Goal: Register for event/course

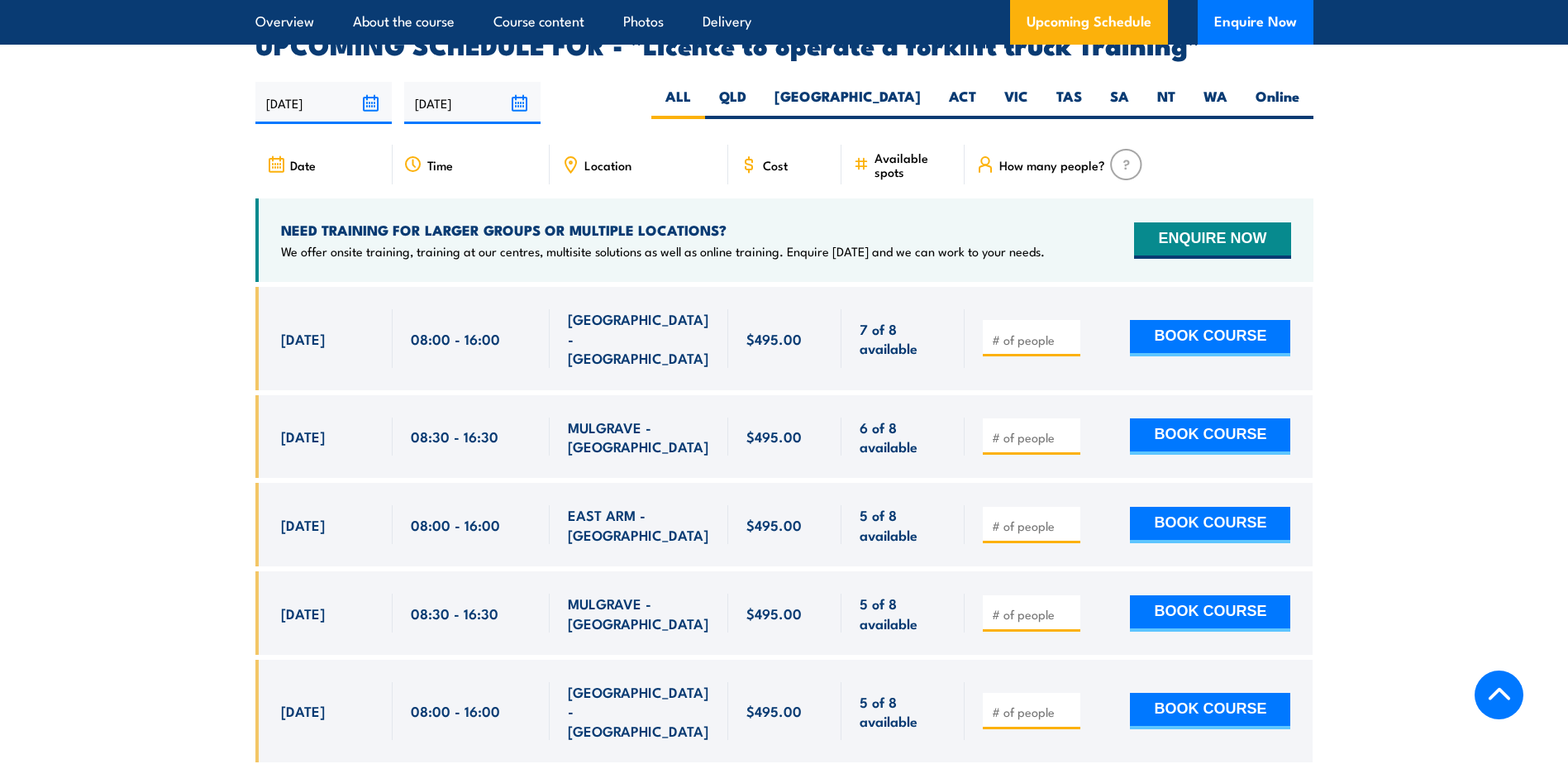
scroll to position [2727, 0]
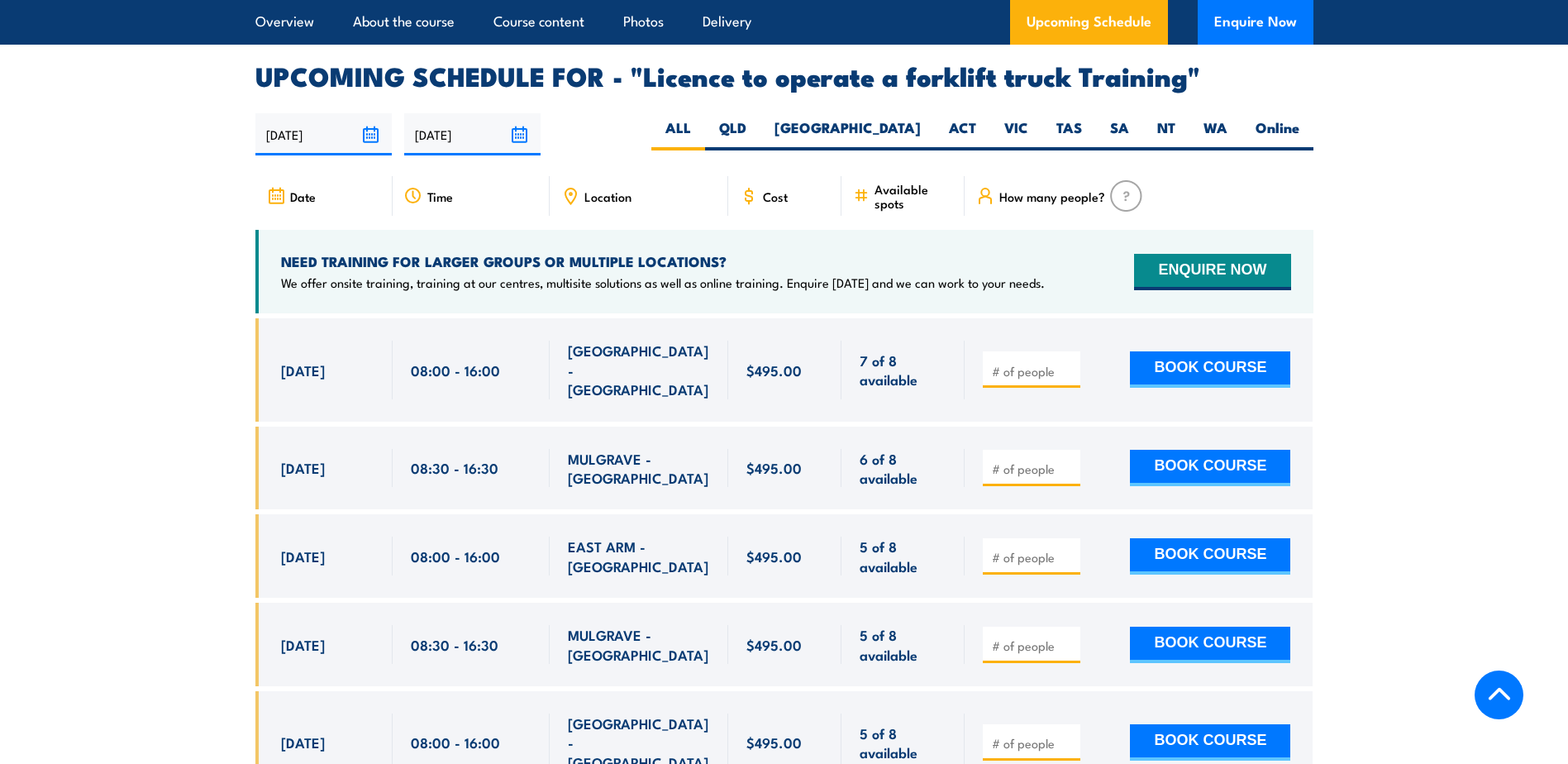
click at [1024, 363] on input "number" at bounding box center [1033, 371] width 83 height 17
click at [1069, 363] on input "1" at bounding box center [1033, 371] width 83 height 17
type input "2"
click at [1069, 363] on input "2" at bounding box center [1033, 371] width 83 height 17
click at [1247, 351] on button "BOOK COURSE" at bounding box center [1210, 370] width 161 height 37
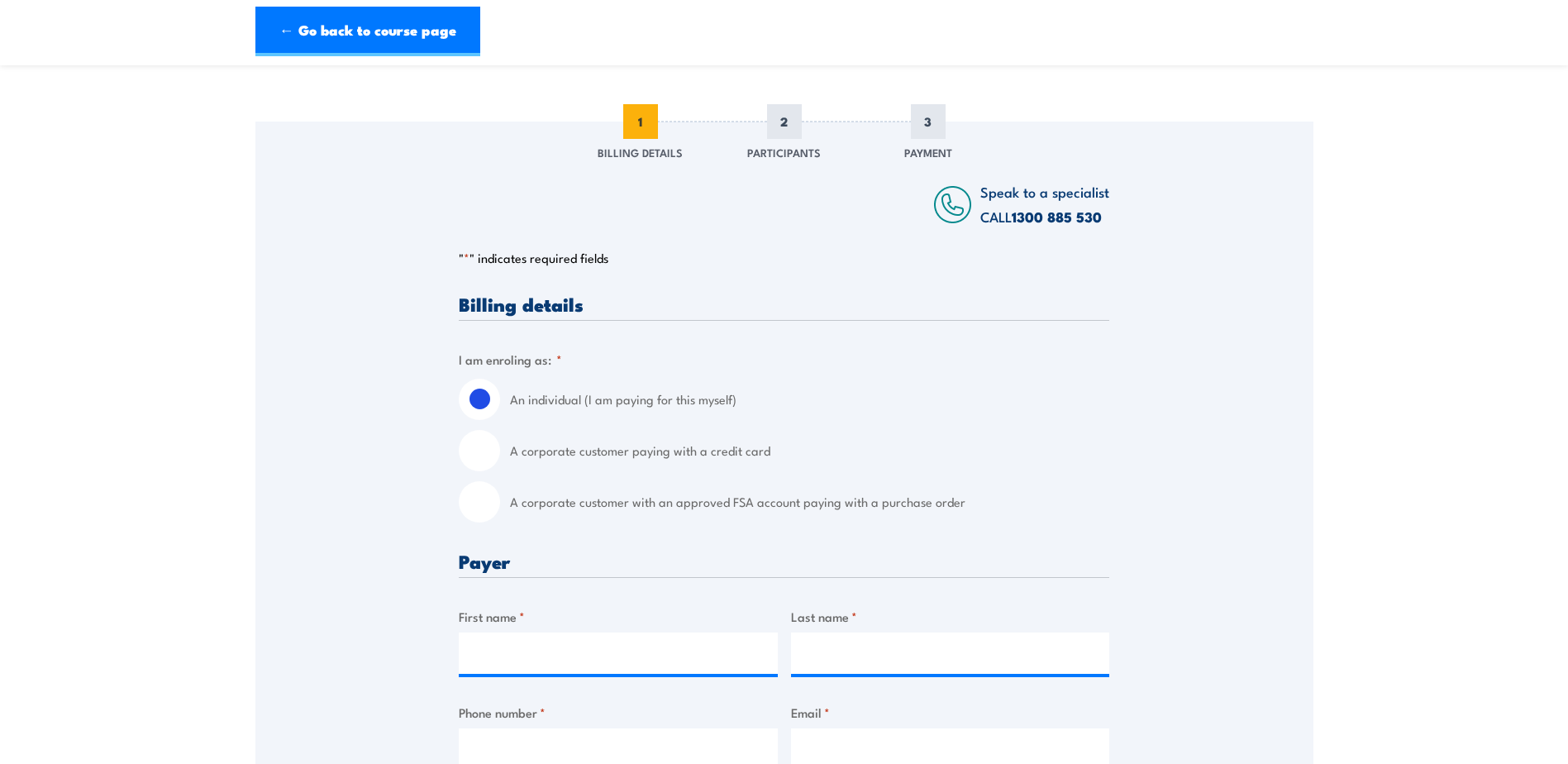
scroll to position [248, 0]
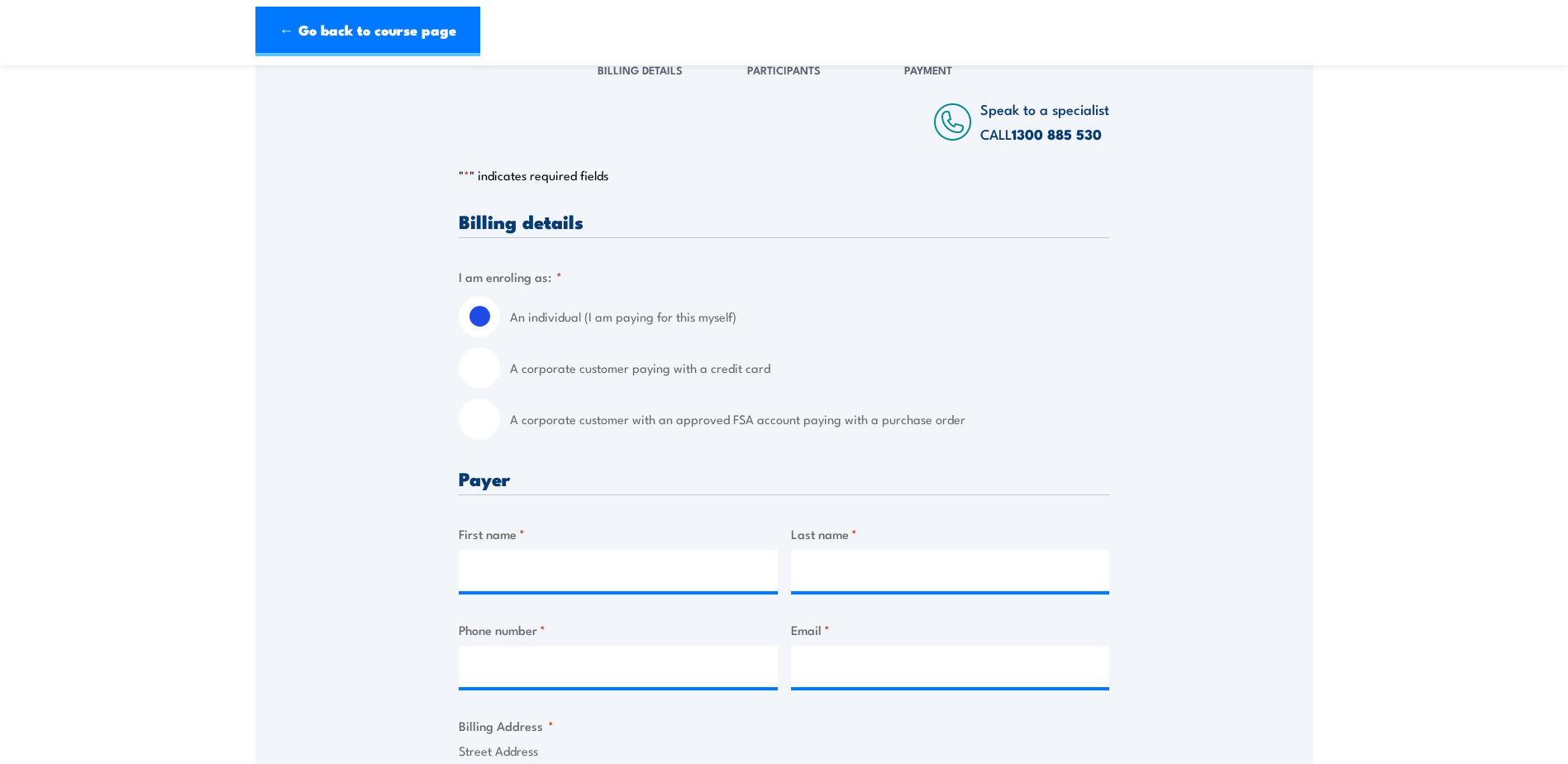
click at [487, 434] on input "A corporate customer with an approved FSA account paying with a purchase order" at bounding box center [479, 419] width 41 height 41
radio input "true"
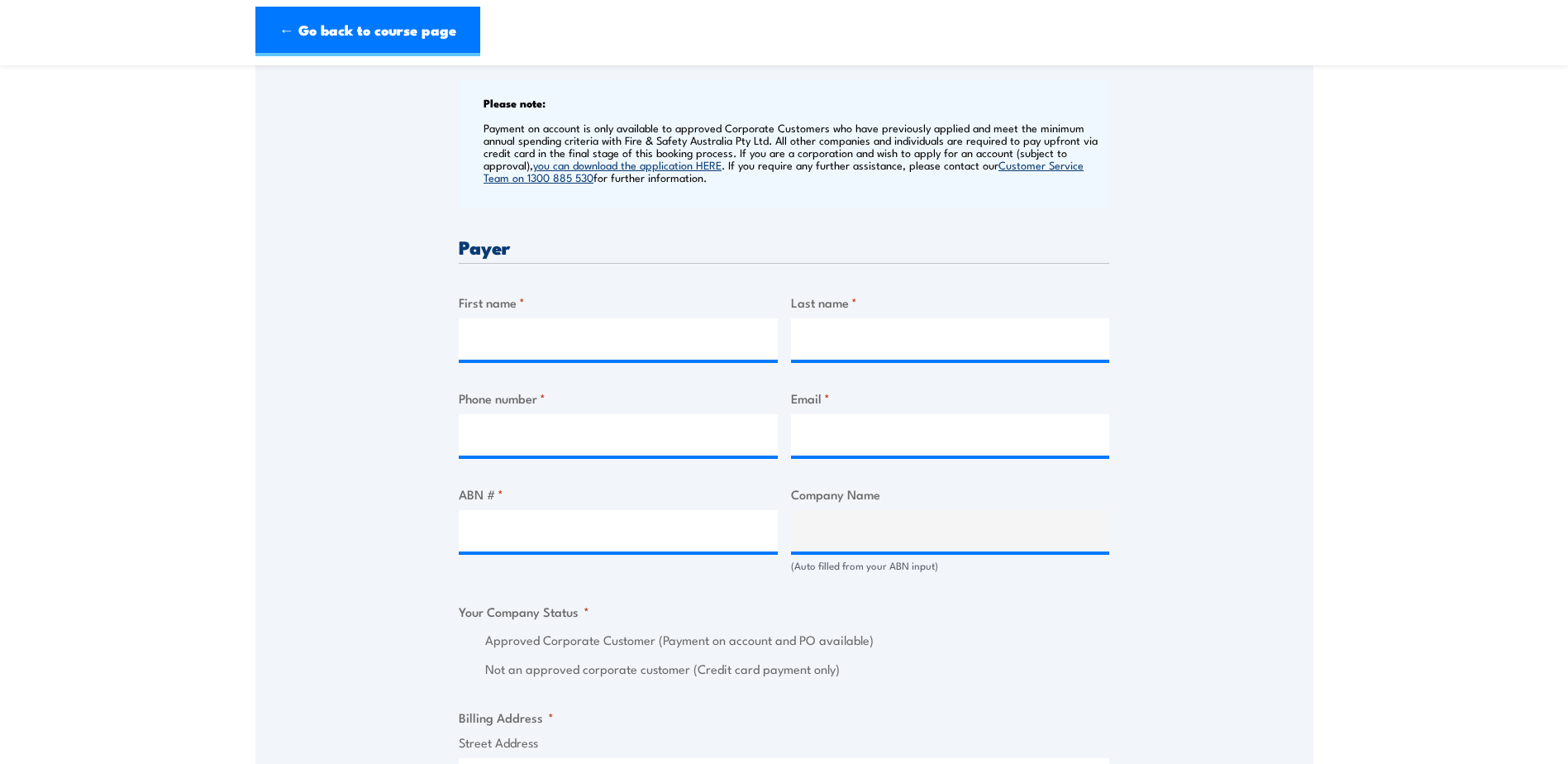
scroll to position [661, 0]
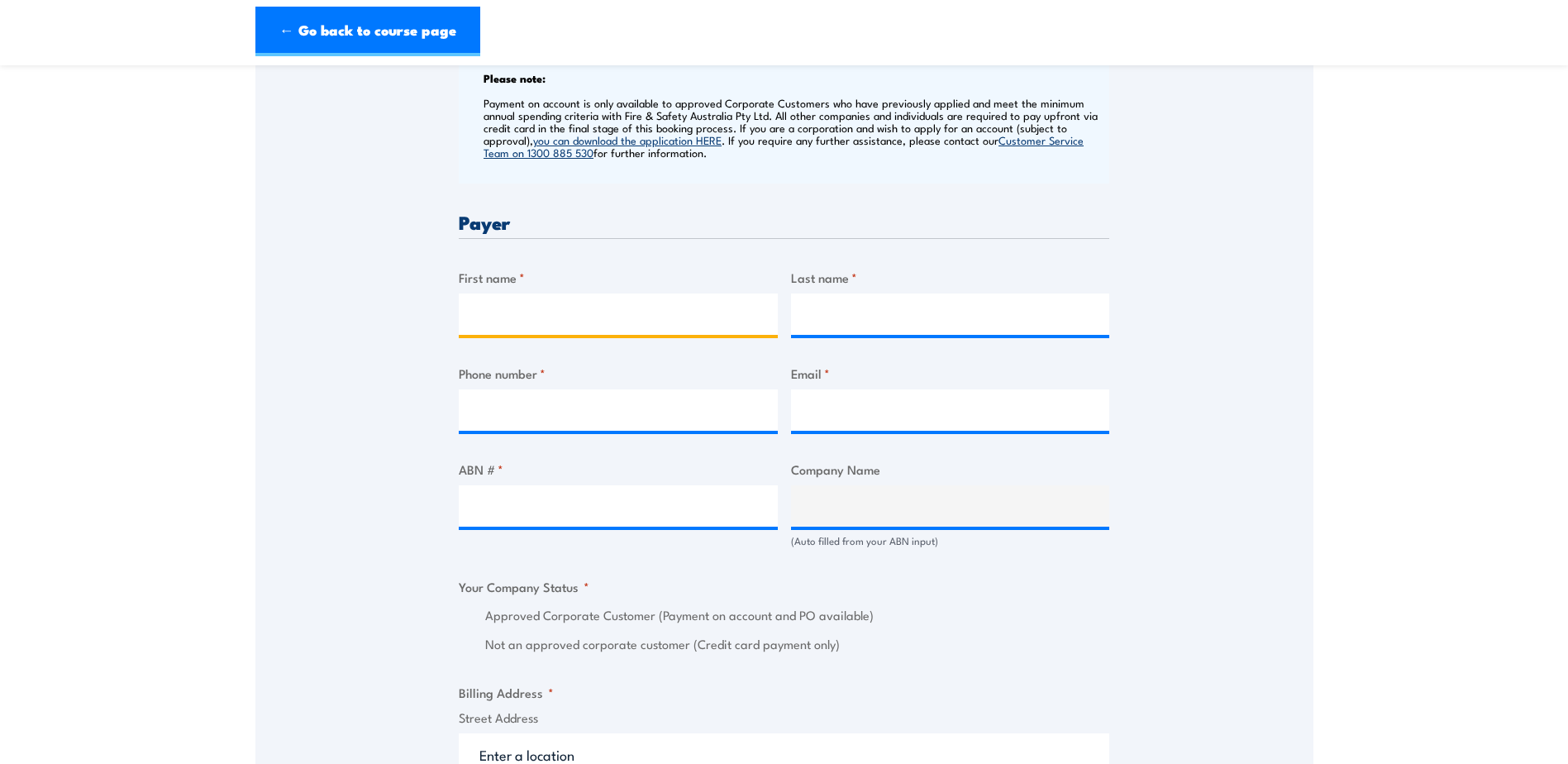
click at [567, 331] on input "First name *" at bounding box center [619, 313] width 319 height 41
type input "Sirrom"
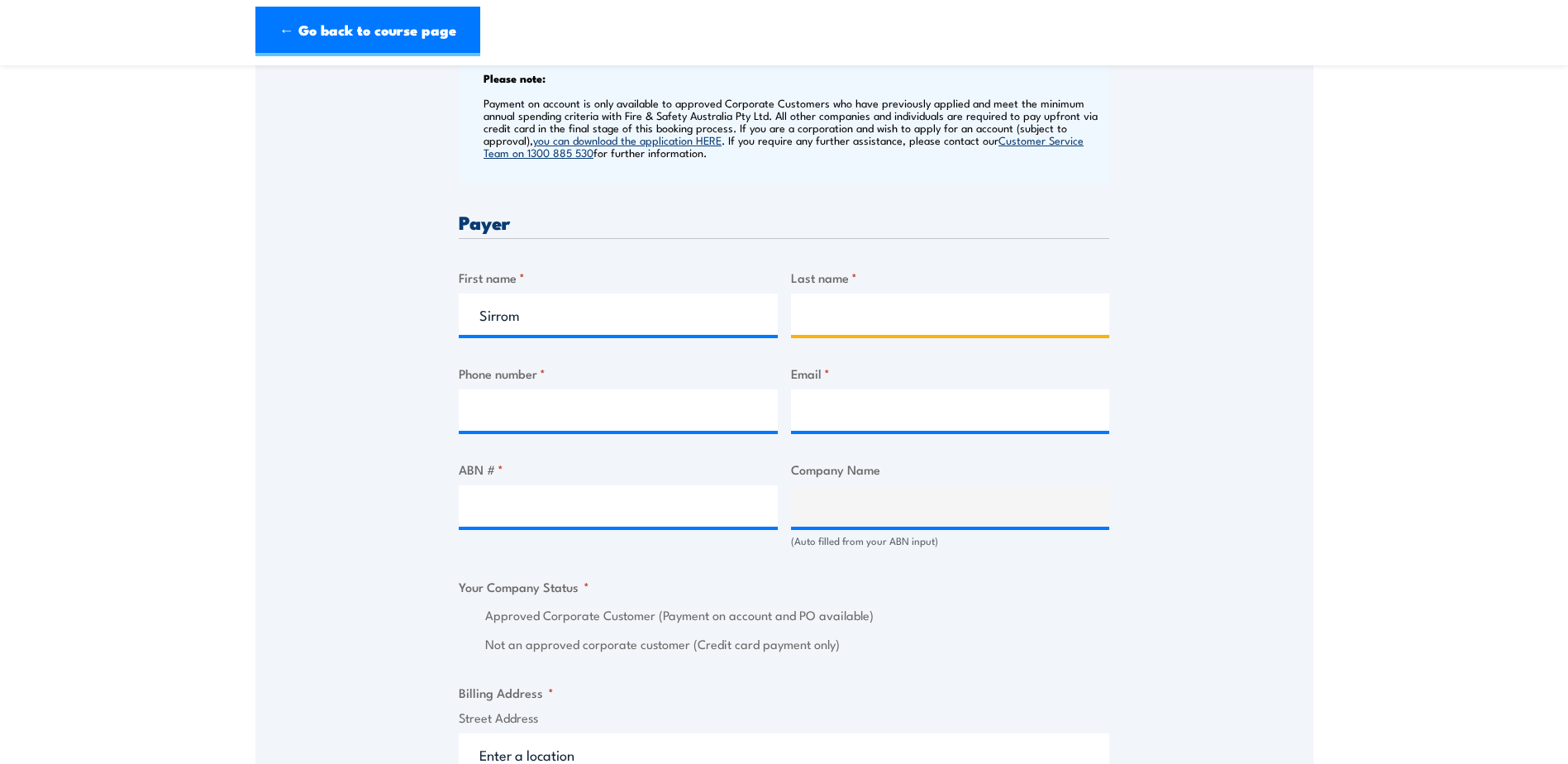
click at [845, 324] on input "Last name *" at bounding box center [951, 313] width 319 height 41
type input "N"
type input "Village Services"
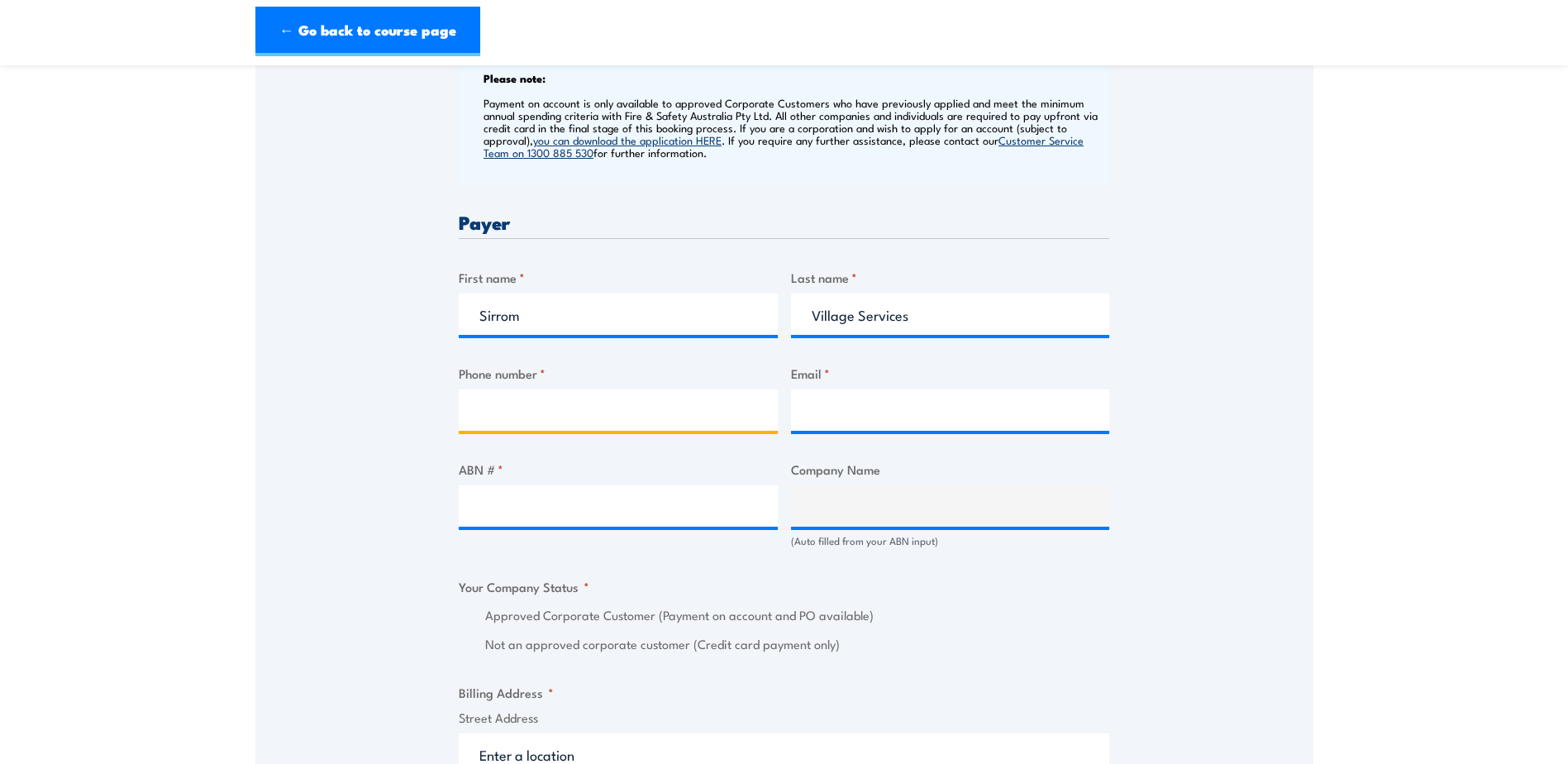
click at [688, 431] on input "Phone number *" at bounding box center [619, 409] width 319 height 41
type input "92271633"
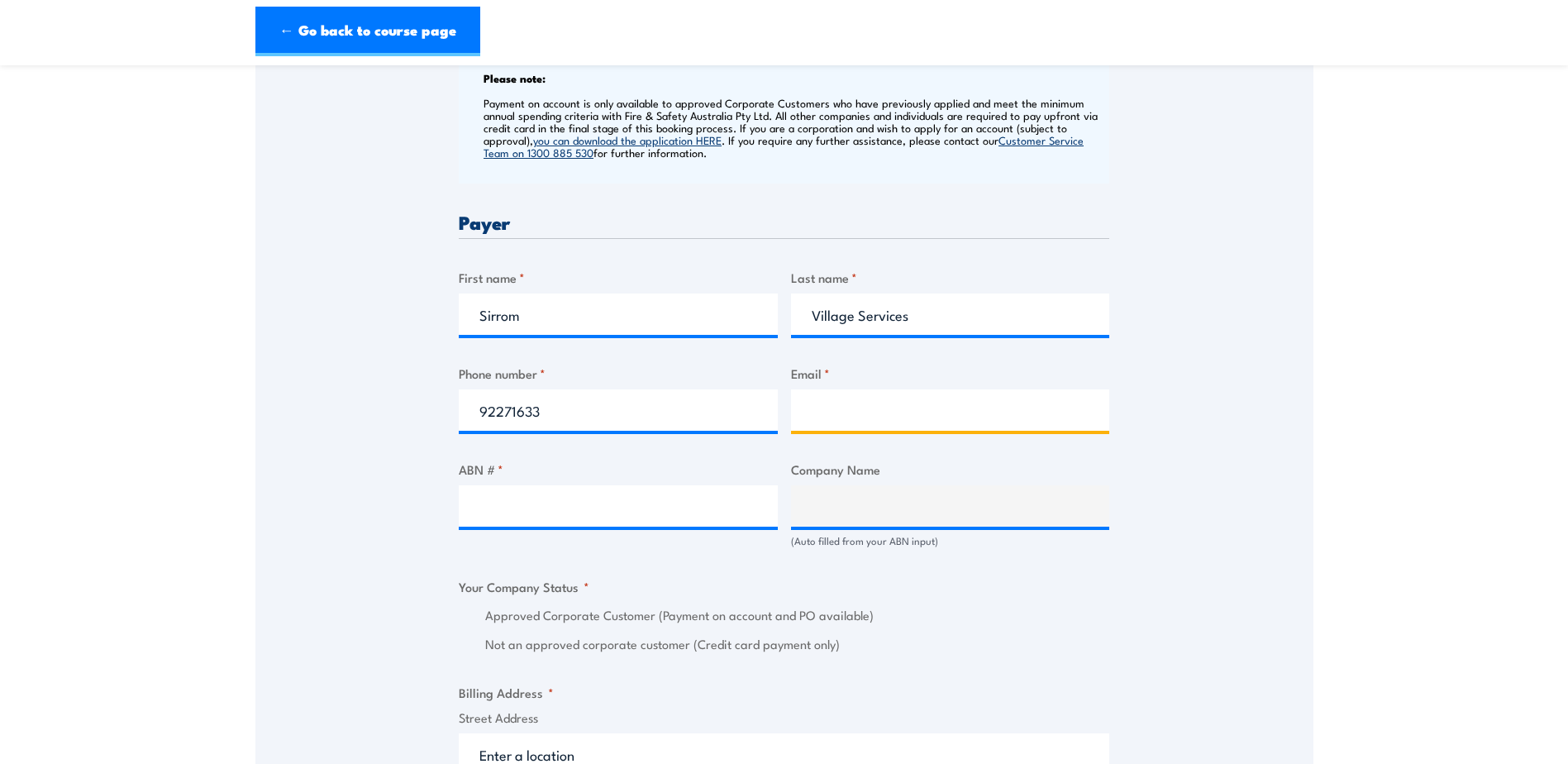
click at [941, 421] on input "Email *" at bounding box center [951, 409] width 319 height 41
click at [1192, 398] on div "Speak to a specialist CALL [PHONE_NUMBER] CALL [PHONE_NUMBER] " * " indicates r…" at bounding box center [784, 631] width 1058 height 2011
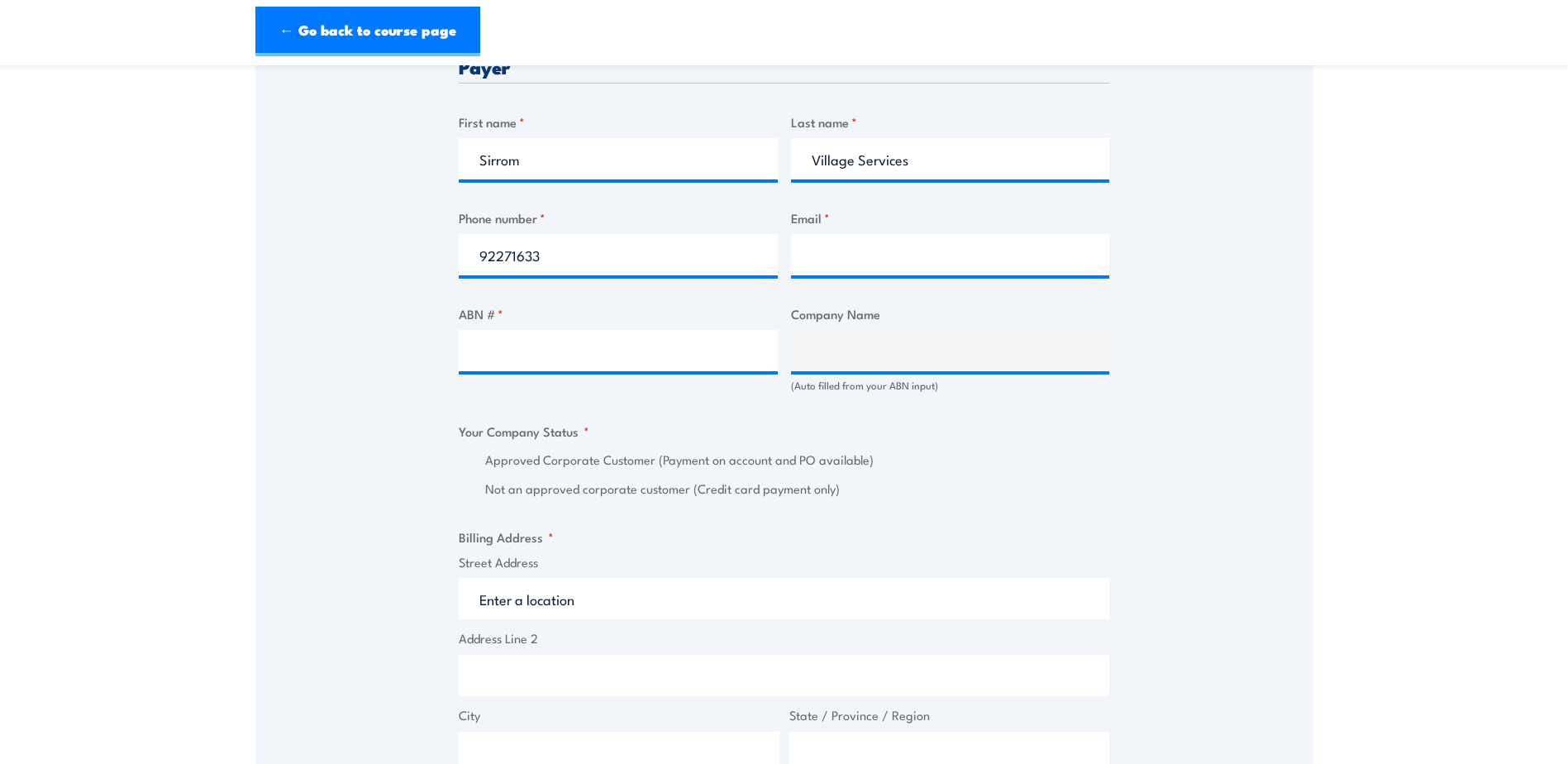
scroll to position [827, 0]
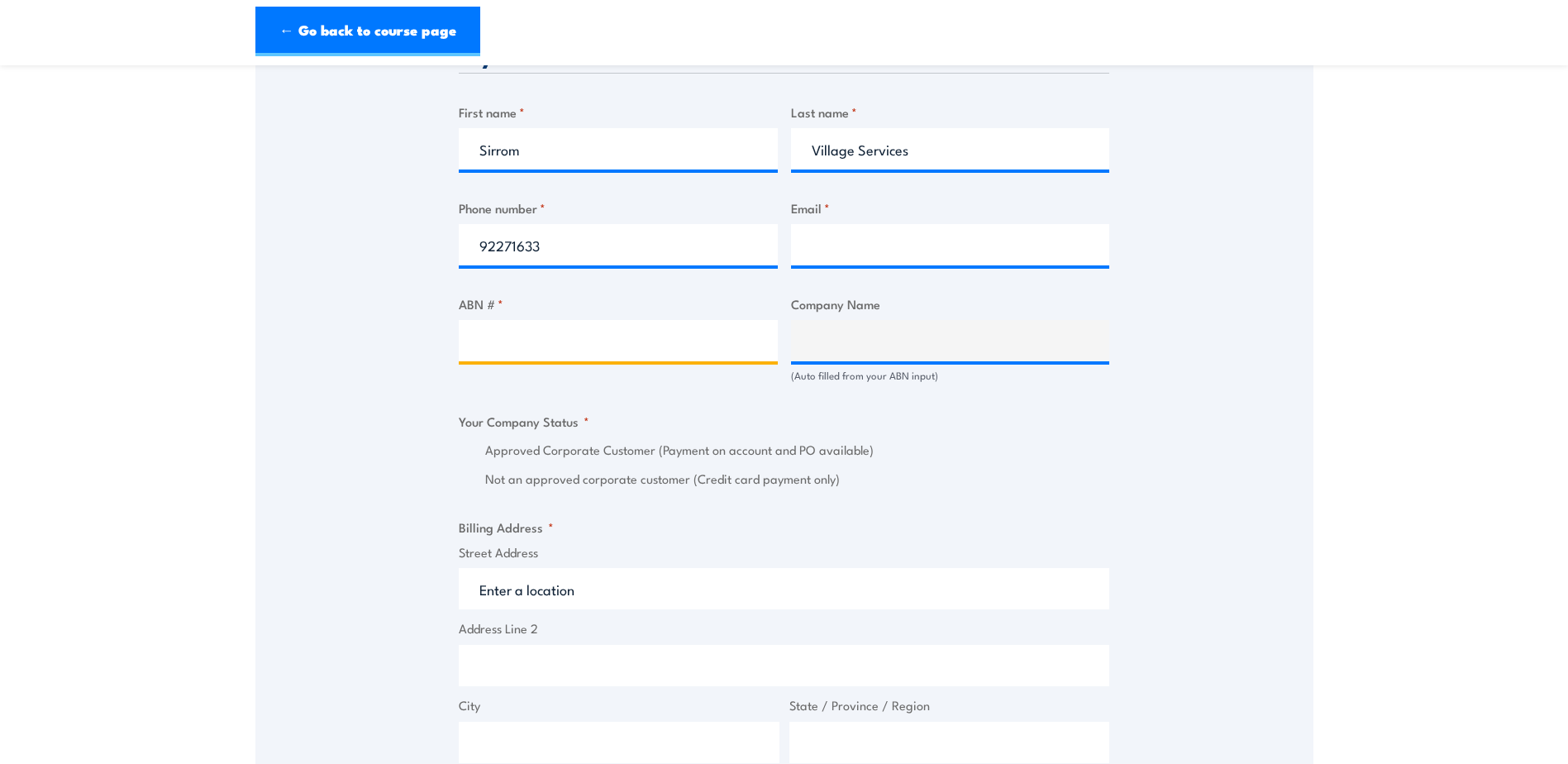
click at [684, 361] on input "ABN # *" at bounding box center [619, 340] width 319 height 41
type input "90165392450"
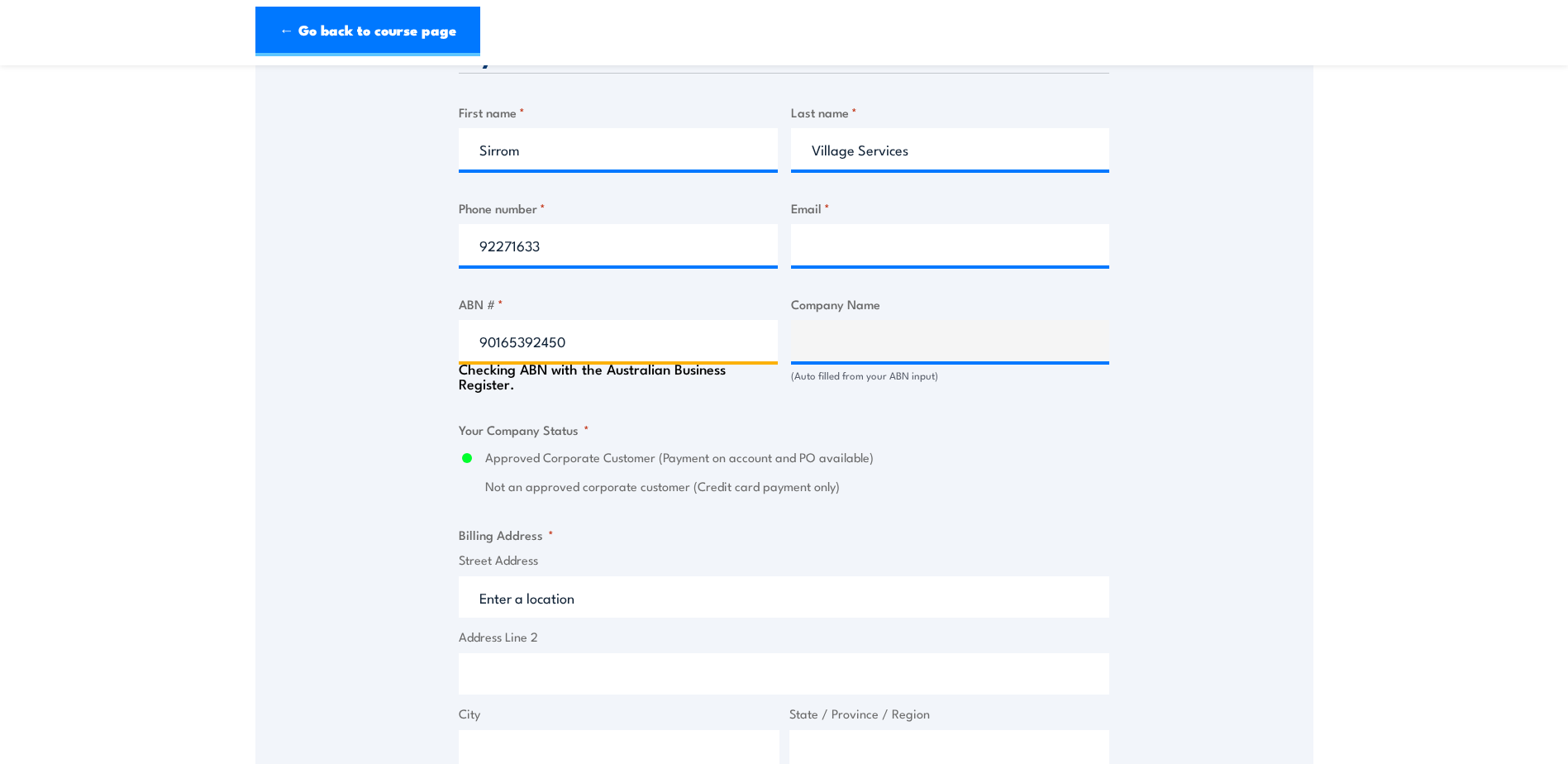
type input "SIRROM VILLAGE SERVICES PTY LTD"
radio input "true"
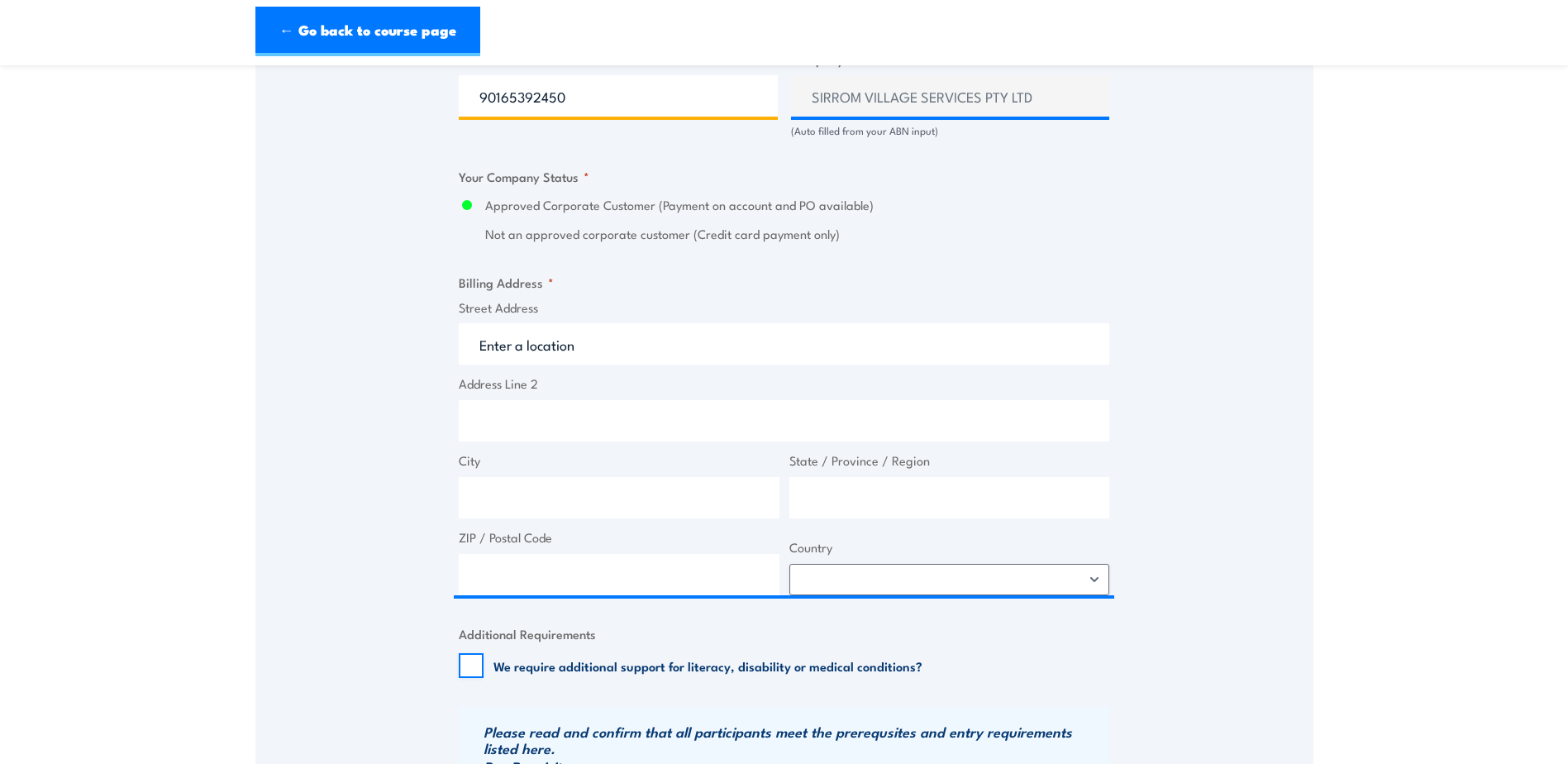
scroll to position [1074, 0]
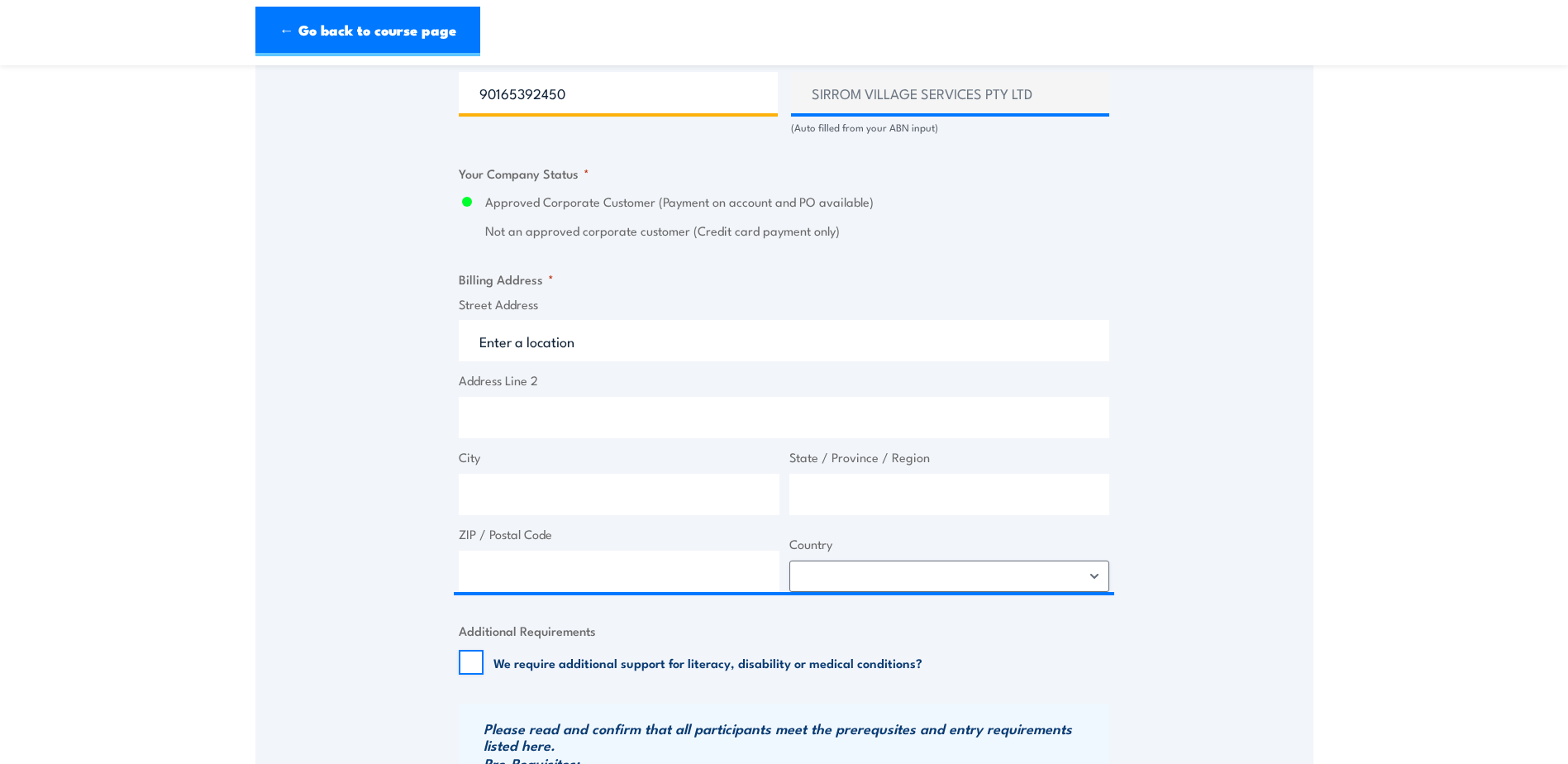
type input "90165392450"
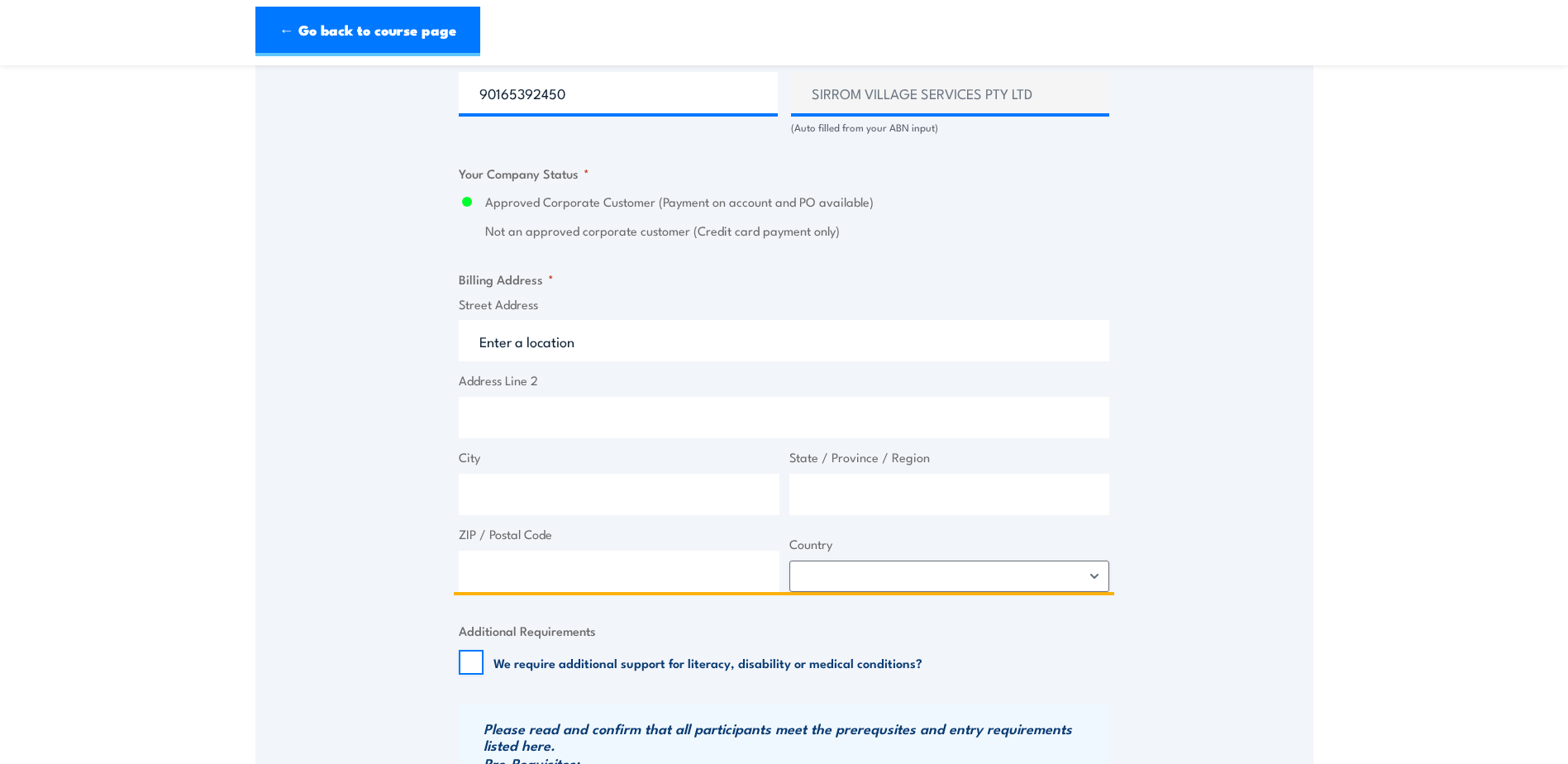
click at [529, 361] on input "Street Address" at bounding box center [784, 340] width 651 height 41
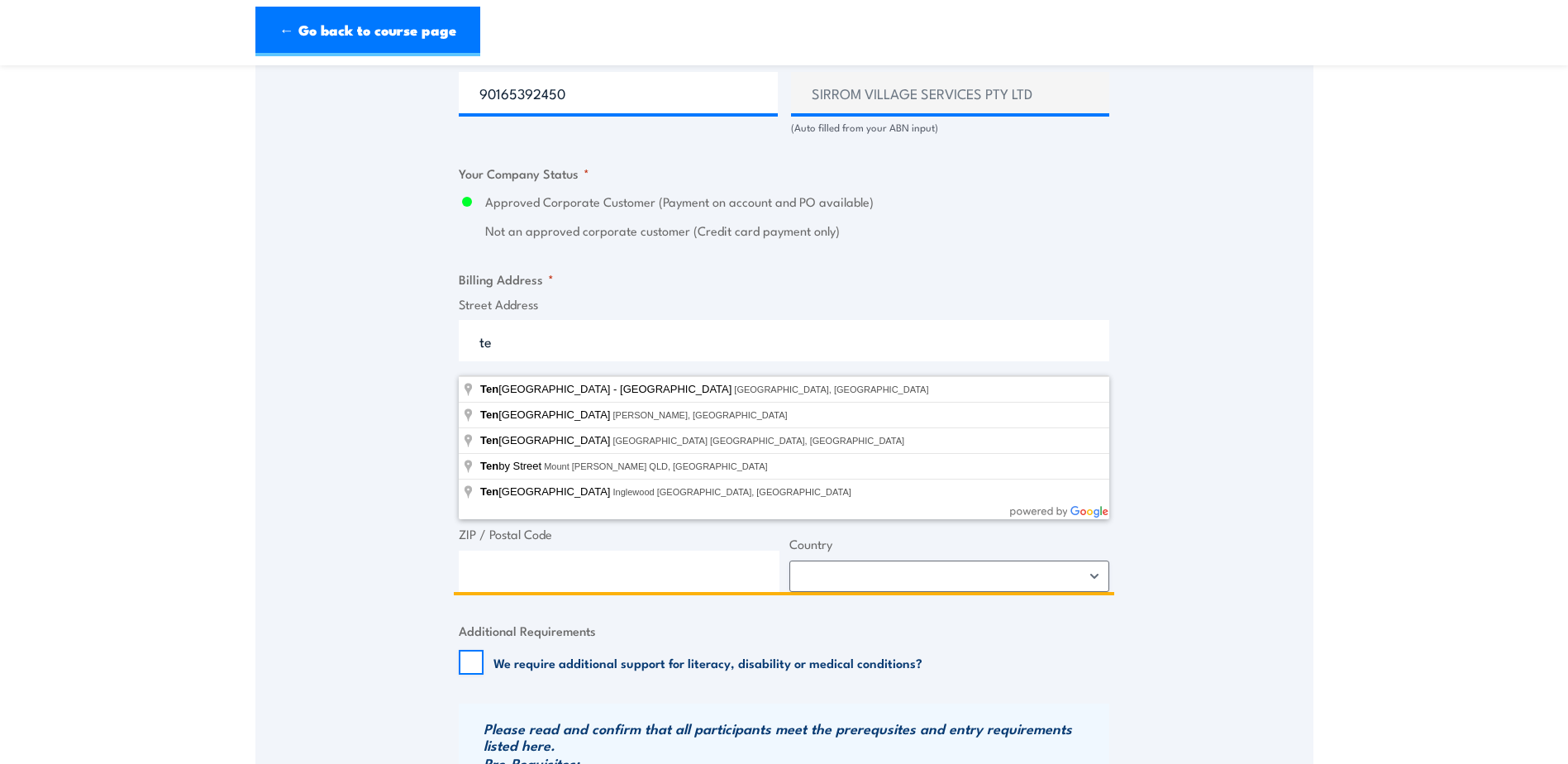
type input "t"
type input "[STREET_ADDRESS]"
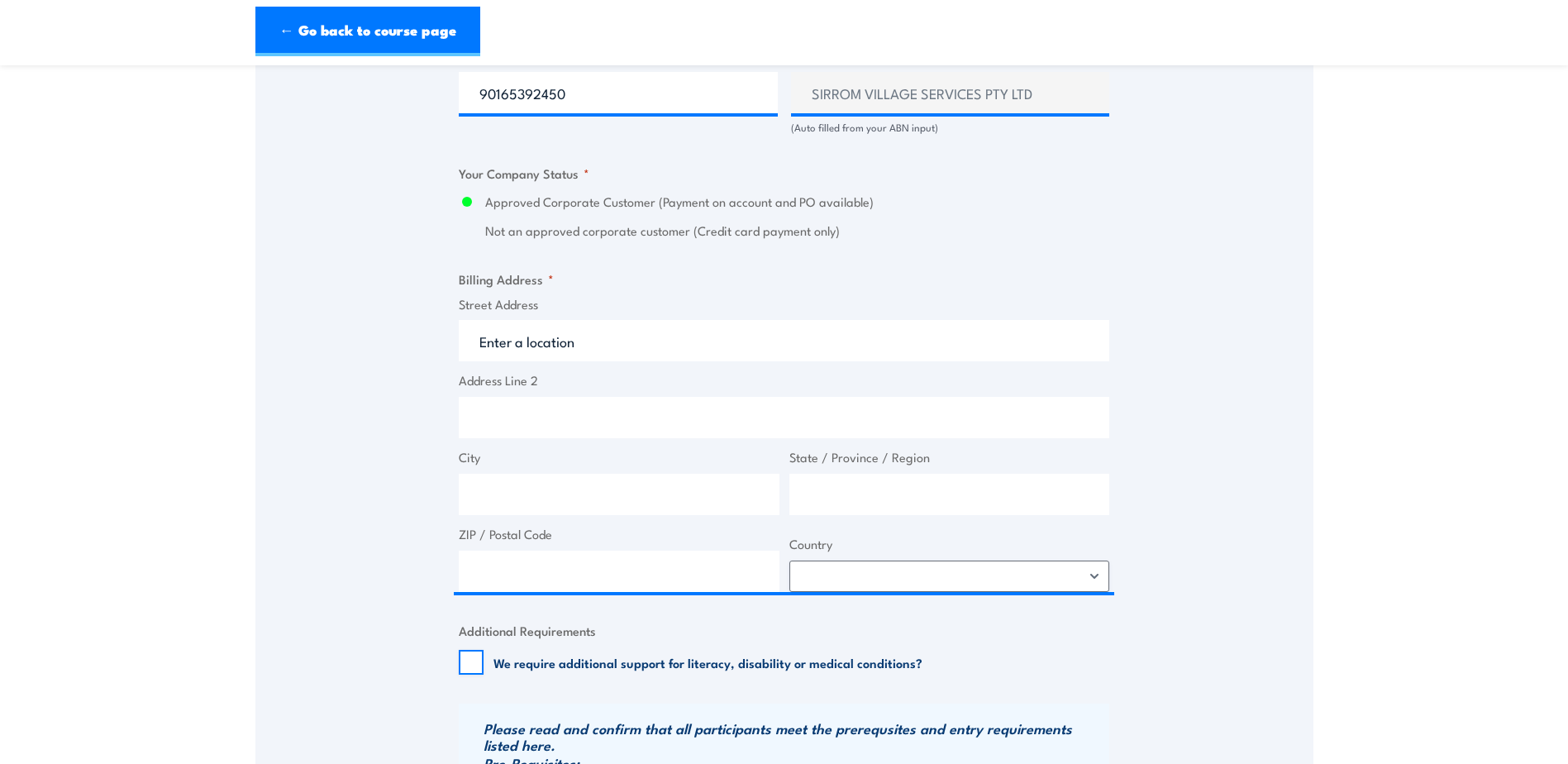
type input "[STREET_ADDRESS]"
type input "Burswood"
type input "[GEOGRAPHIC_DATA]"
type input "6100"
select select "[GEOGRAPHIC_DATA]"
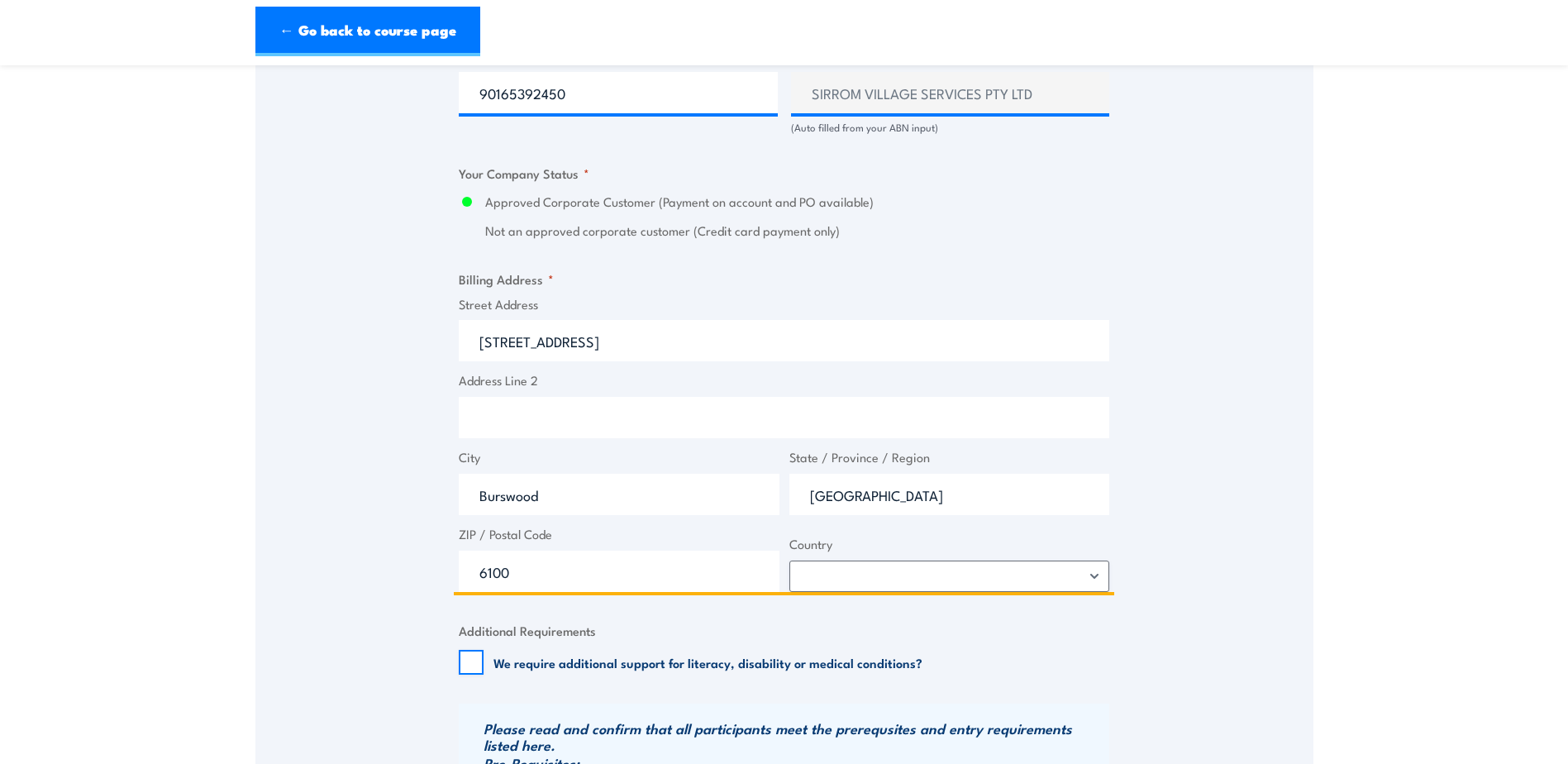
click at [602, 434] on input "Address Line 2" at bounding box center [784, 417] width 651 height 41
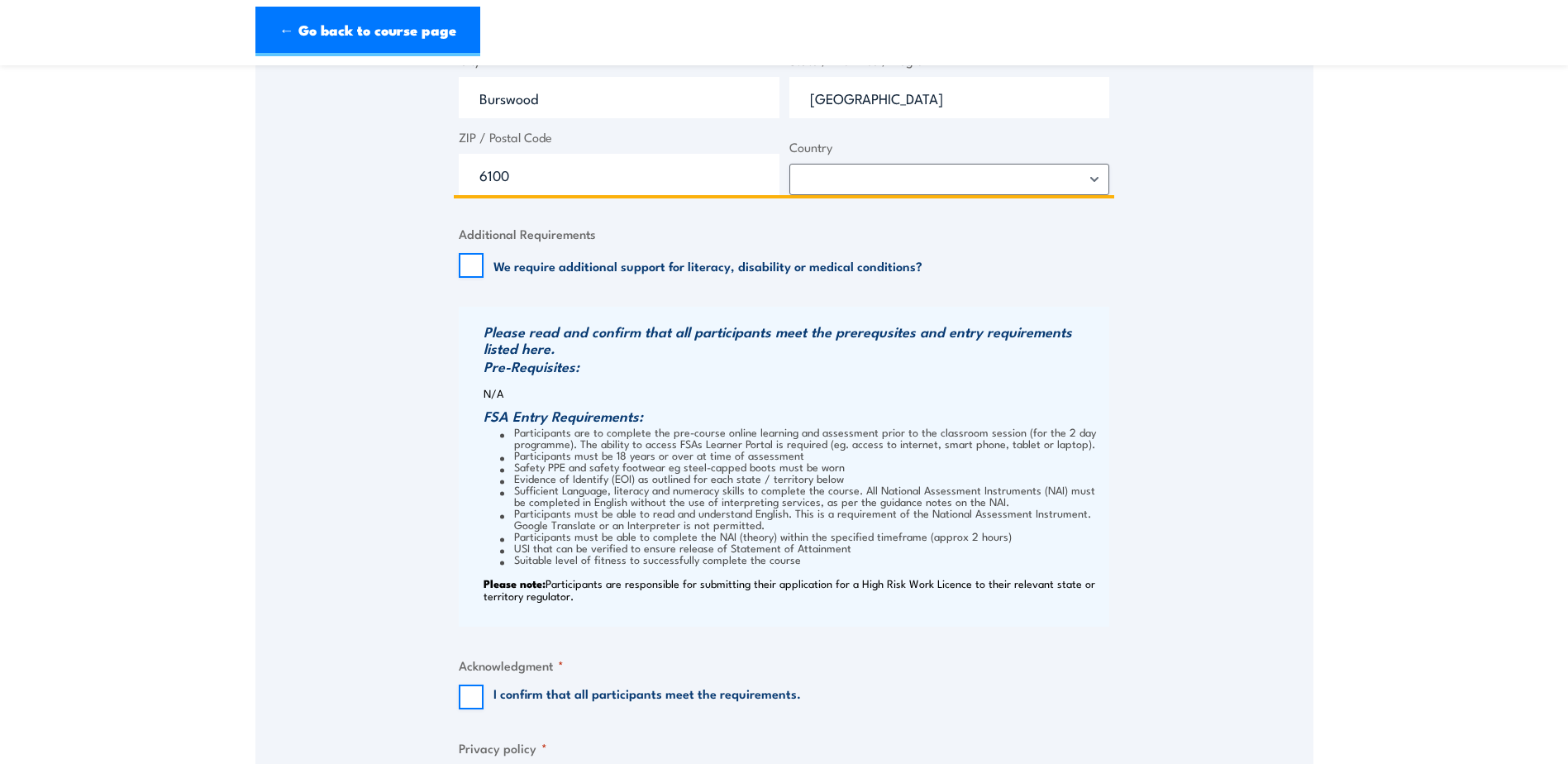
scroll to position [1488, 0]
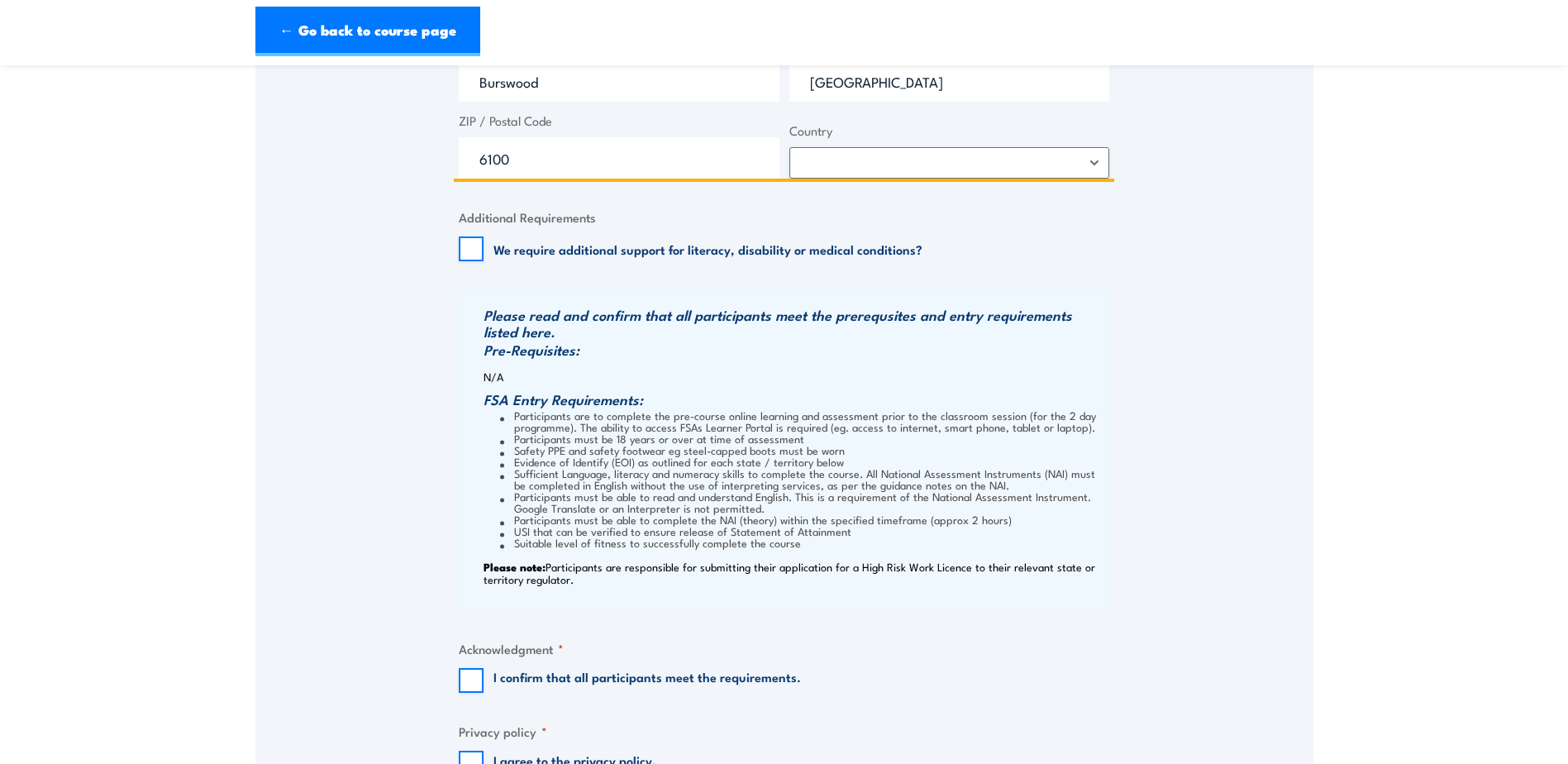
type input "Tenancy 1A"
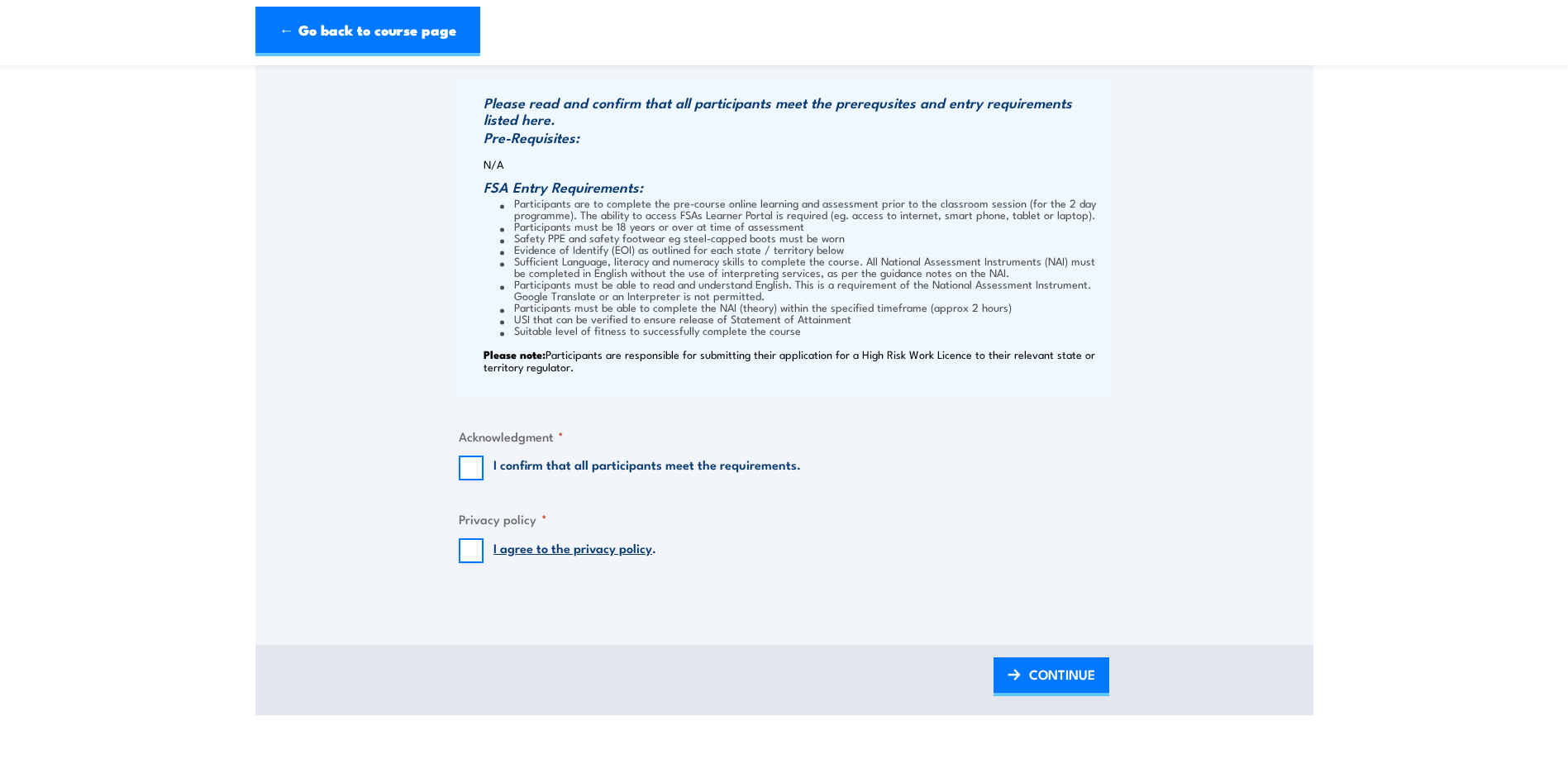
scroll to position [1736, 0]
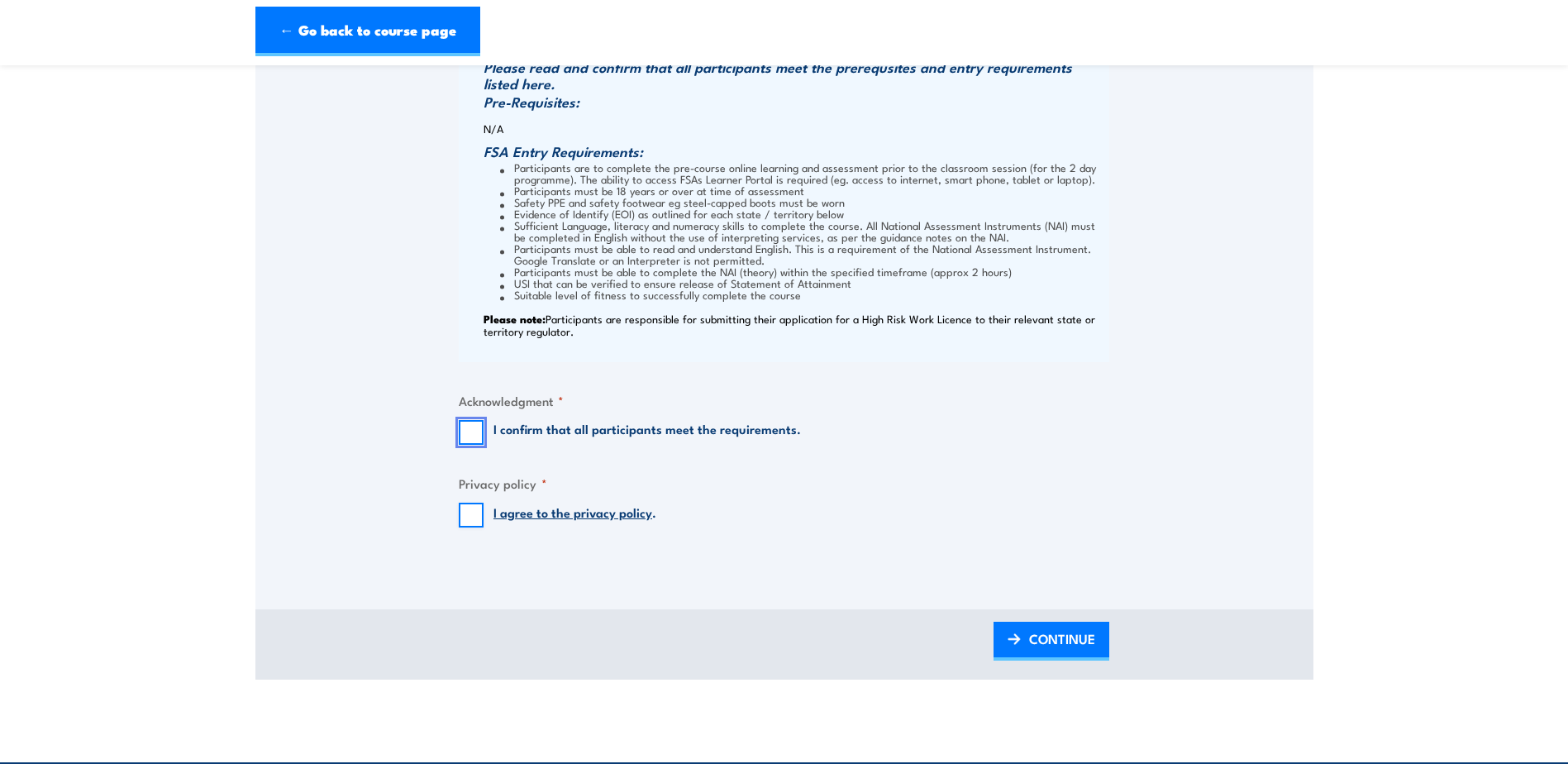
click at [476, 445] on input "I confirm that all participants meet the requirements." at bounding box center [471, 432] width 24 height 24
checkbox input "true"
click at [465, 528] on input "I agree to the privacy policy ." at bounding box center [471, 515] width 24 height 24
checkbox input "true"
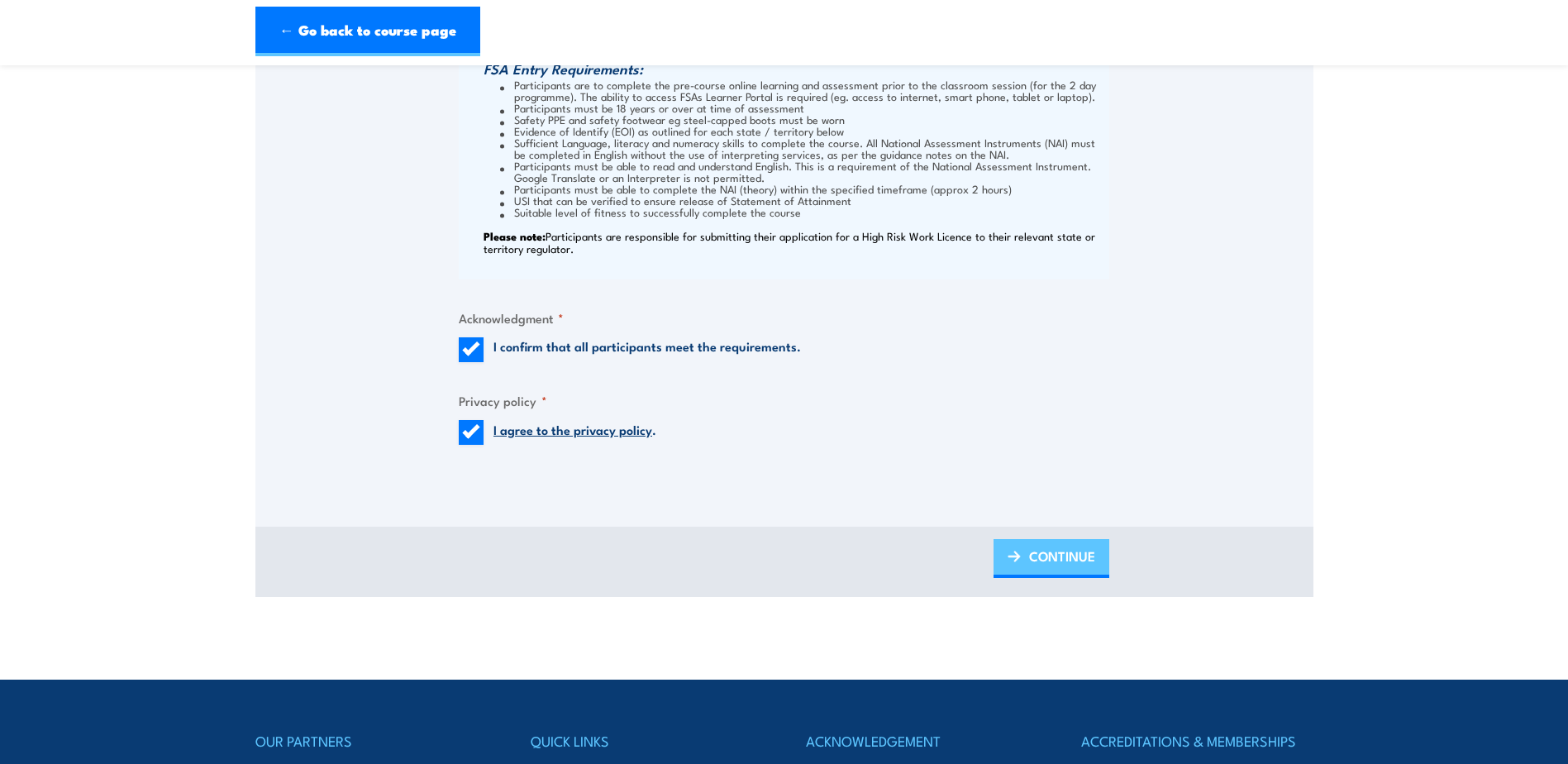
click at [1065, 577] on span "CONTINUE" at bounding box center [1063, 556] width 66 height 44
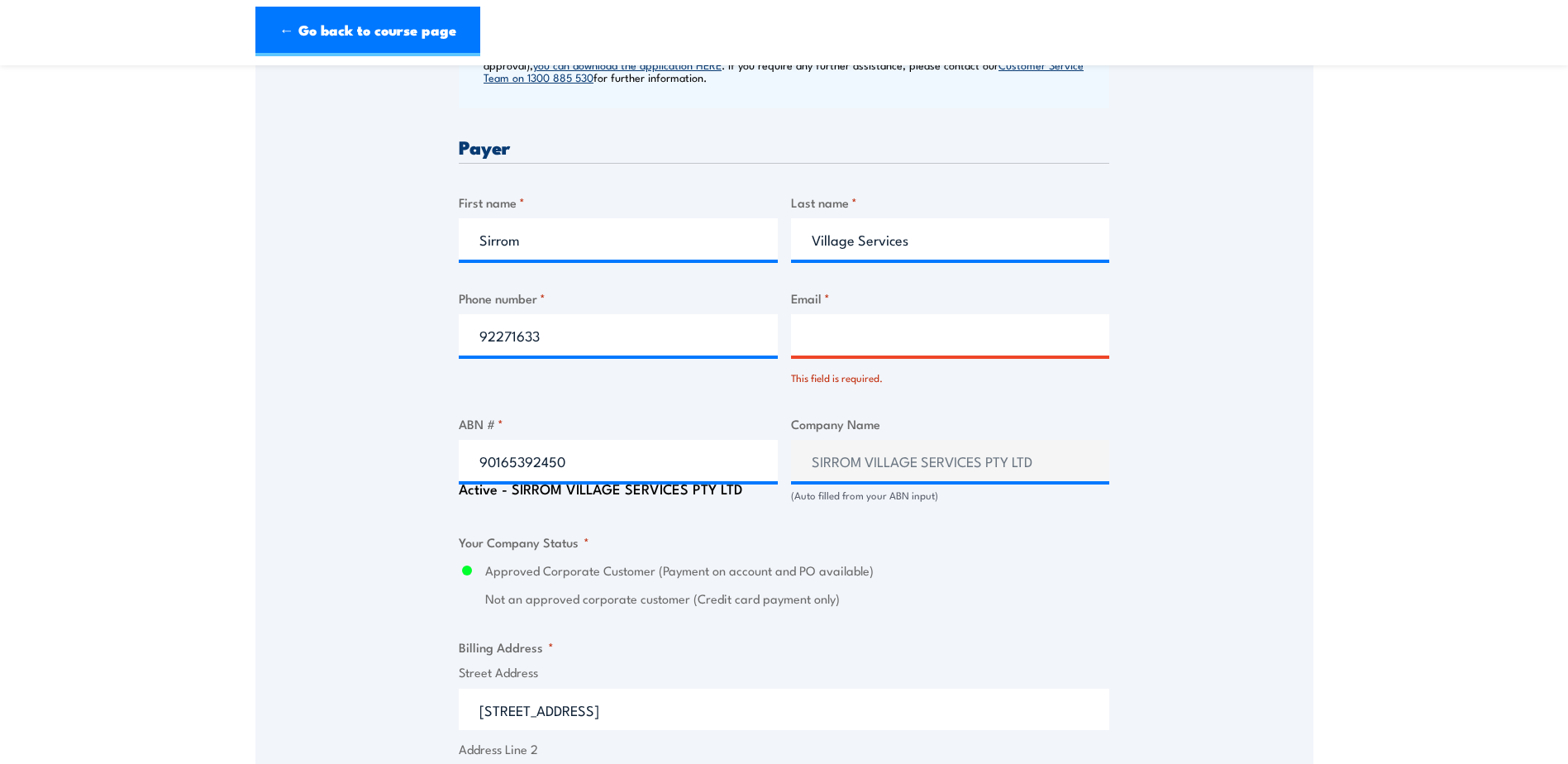
scroll to position [810, 0]
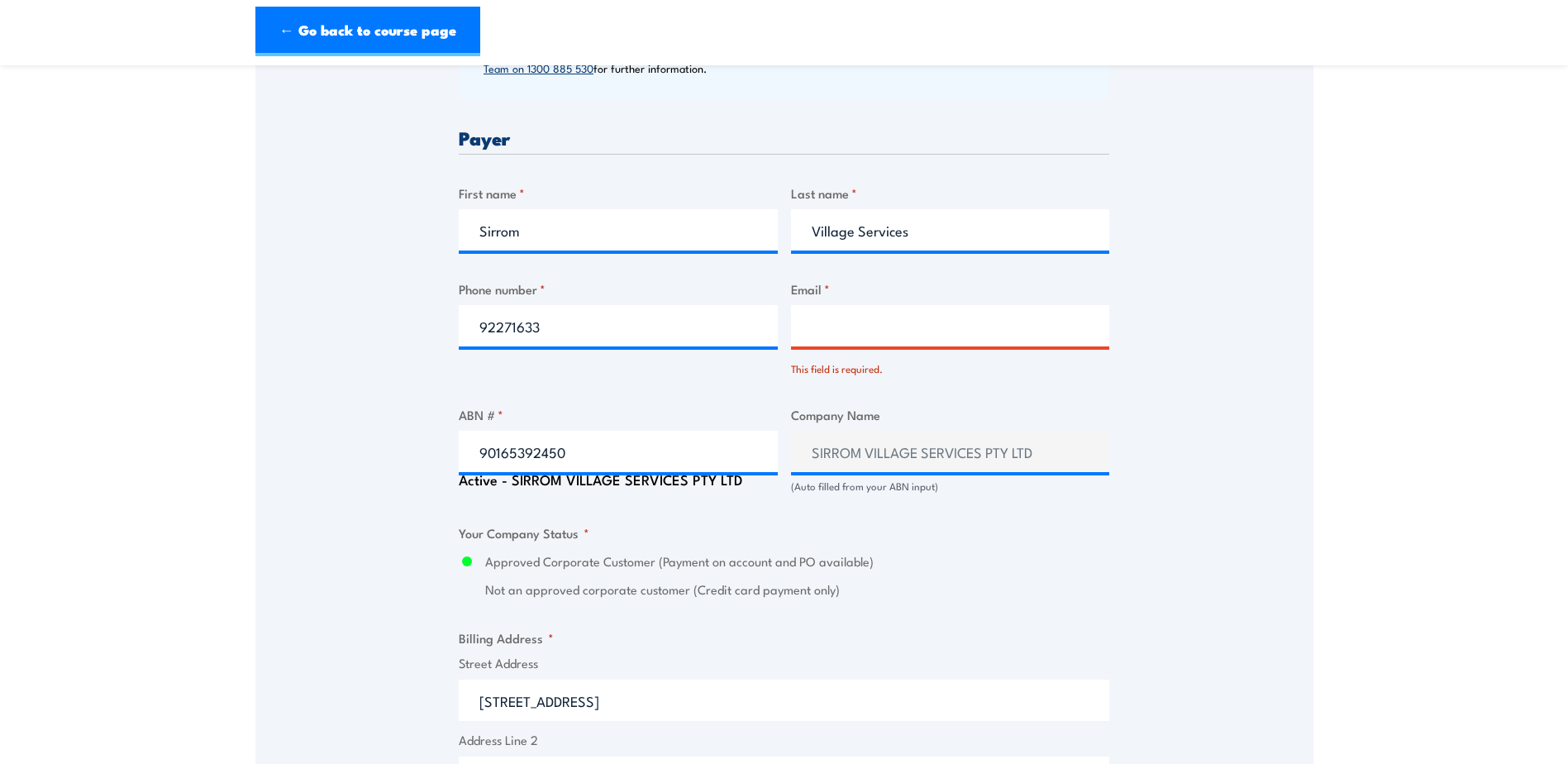
click at [880, 345] on input "Email *" at bounding box center [951, 325] width 319 height 41
click at [829, 333] on input "Email *" at bounding box center [951, 325] width 319 height 41
click at [831, 342] on input "Email *" at bounding box center [951, 325] width 319 height 41
click at [876, 346] on input "accounts" at bounding box center [951, 325] width 319 height 41
type input "[EMAIL_ADDRESS][DOMAIN_NAME]"
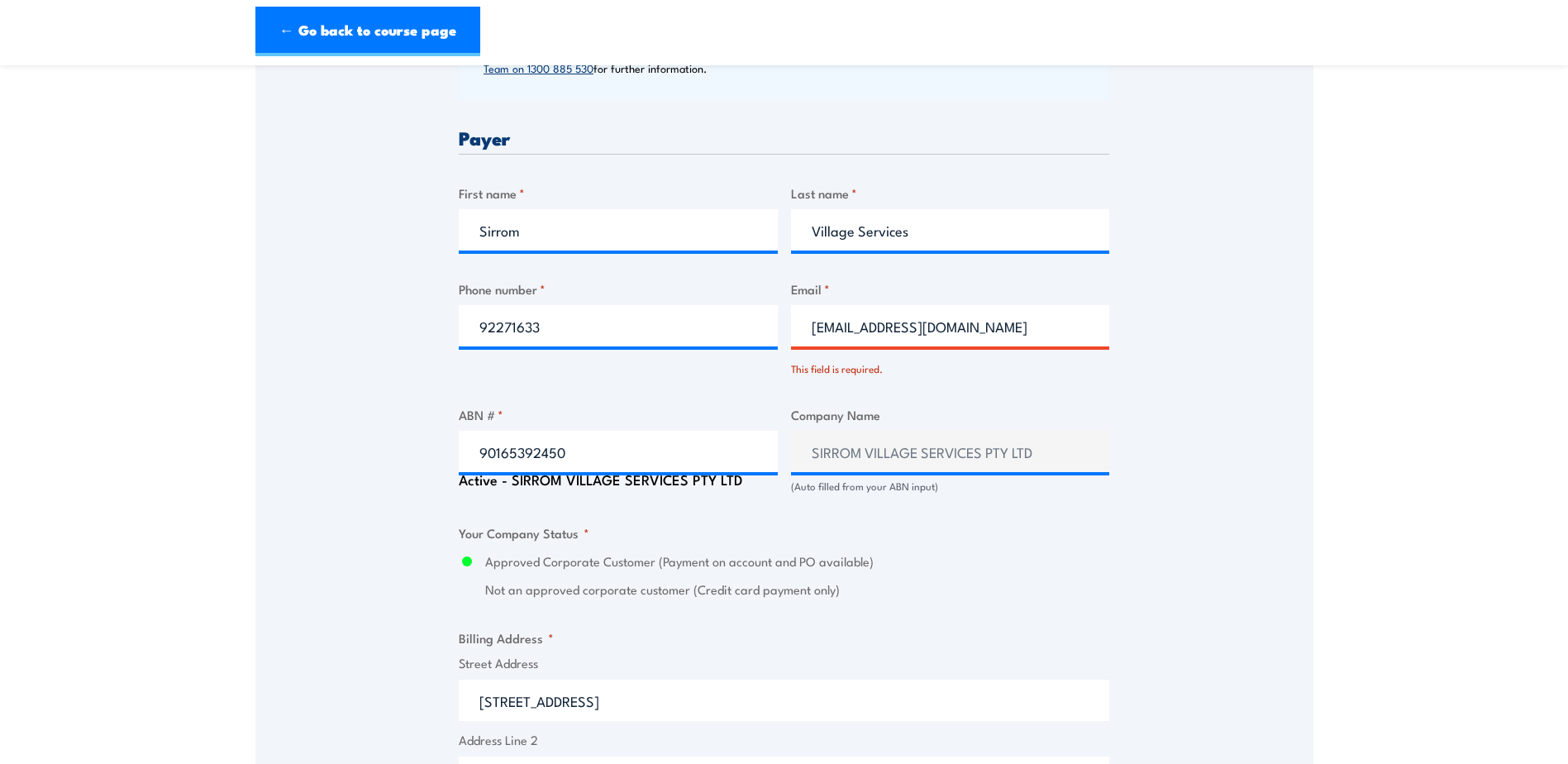
click at [1199, 405] on div "Speak to a specialist CALL [PHONE_NUMBER] CALL [PHONE_NUMBER] There was a probl…" at bounding box center [784, 529] width 1058 height 2105
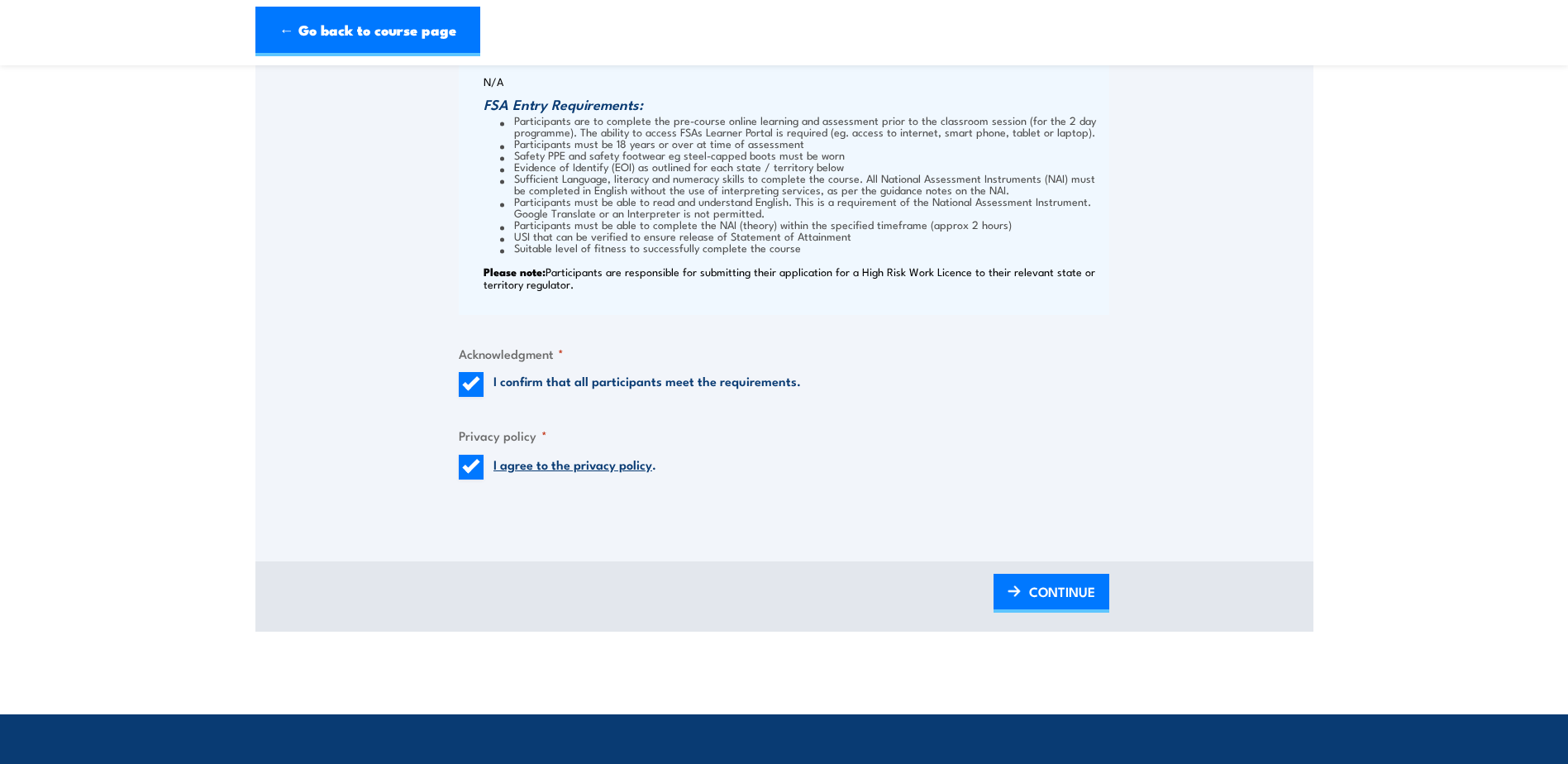
scroll to position [1884, 0]
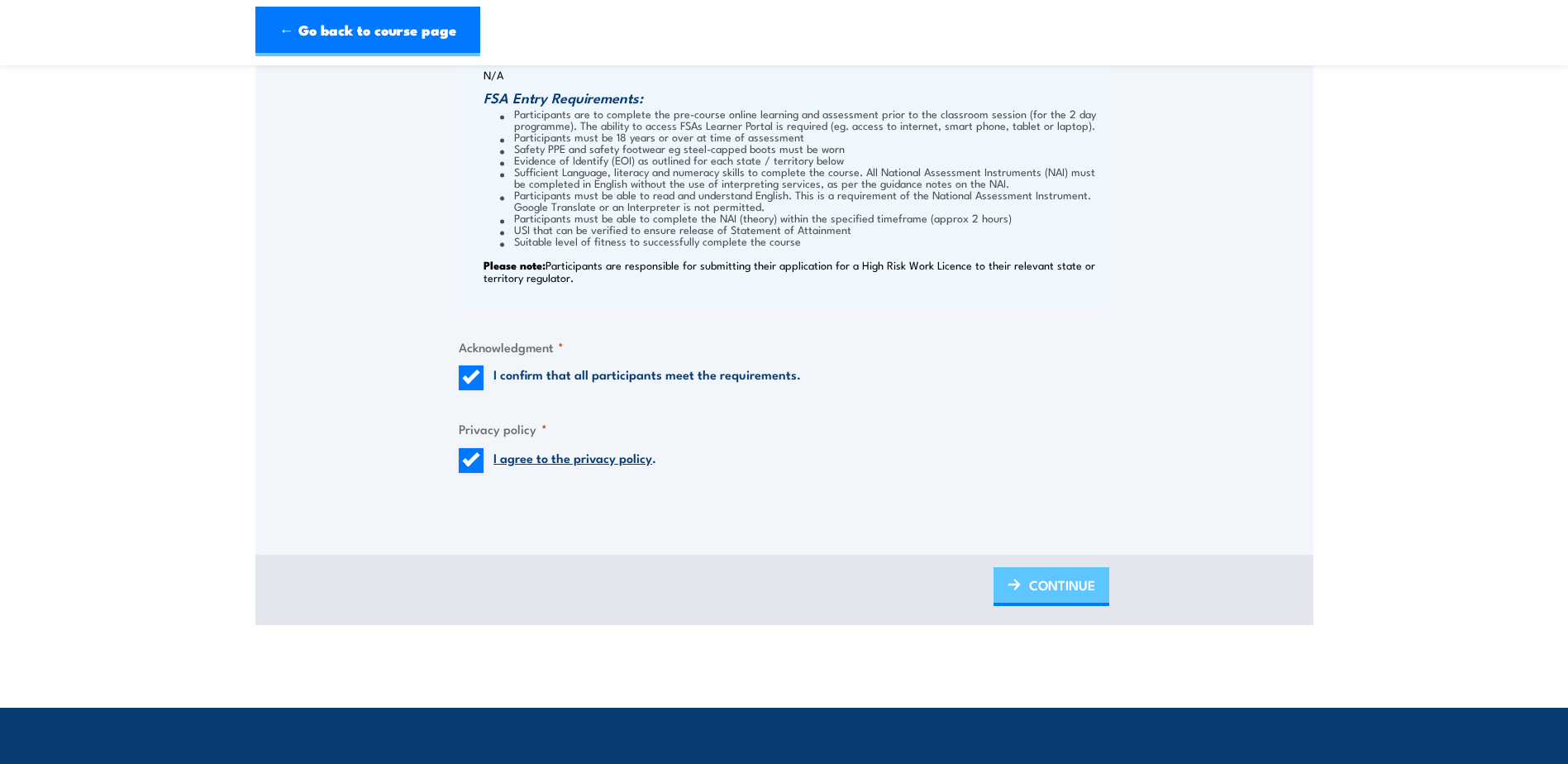
click at [1037, 604] on span "CONTINUE" at bounding box center [1063, 584] width 66 height 44
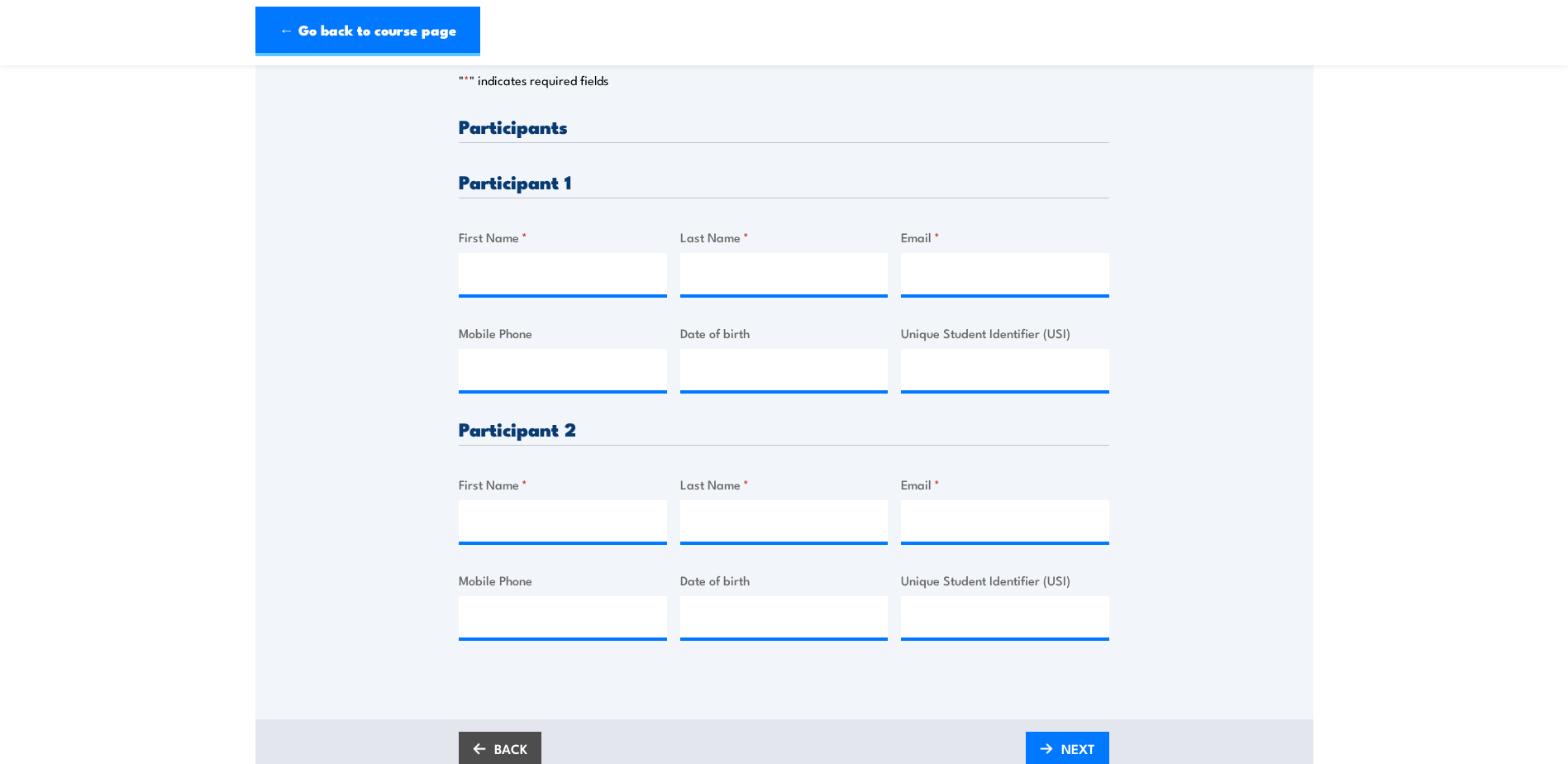
scroll to position [413, 0]
